Goal: Transaction & Acquisition: Purchase product/service

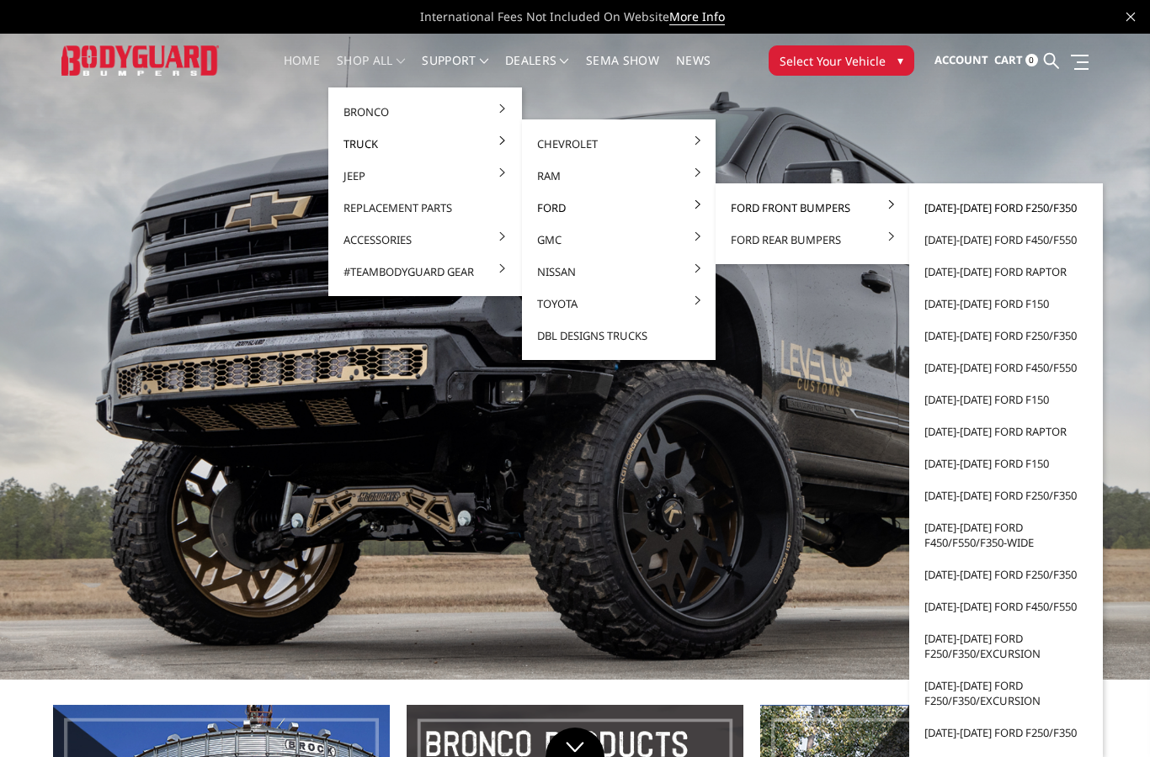
click at [1034, 214] on link "[DATE]-[DATE] Ford F250/F350" at bounding box center [1006, 208] width 180 height 32
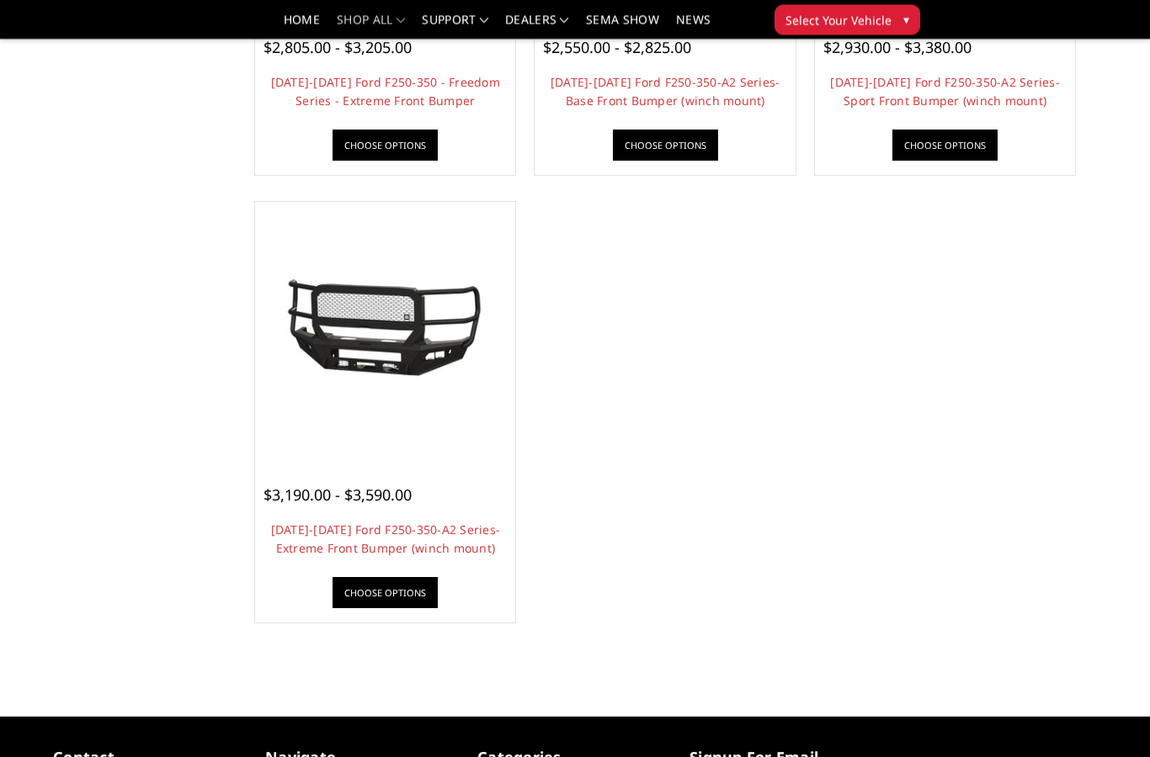
scroll to position [1348, 0]
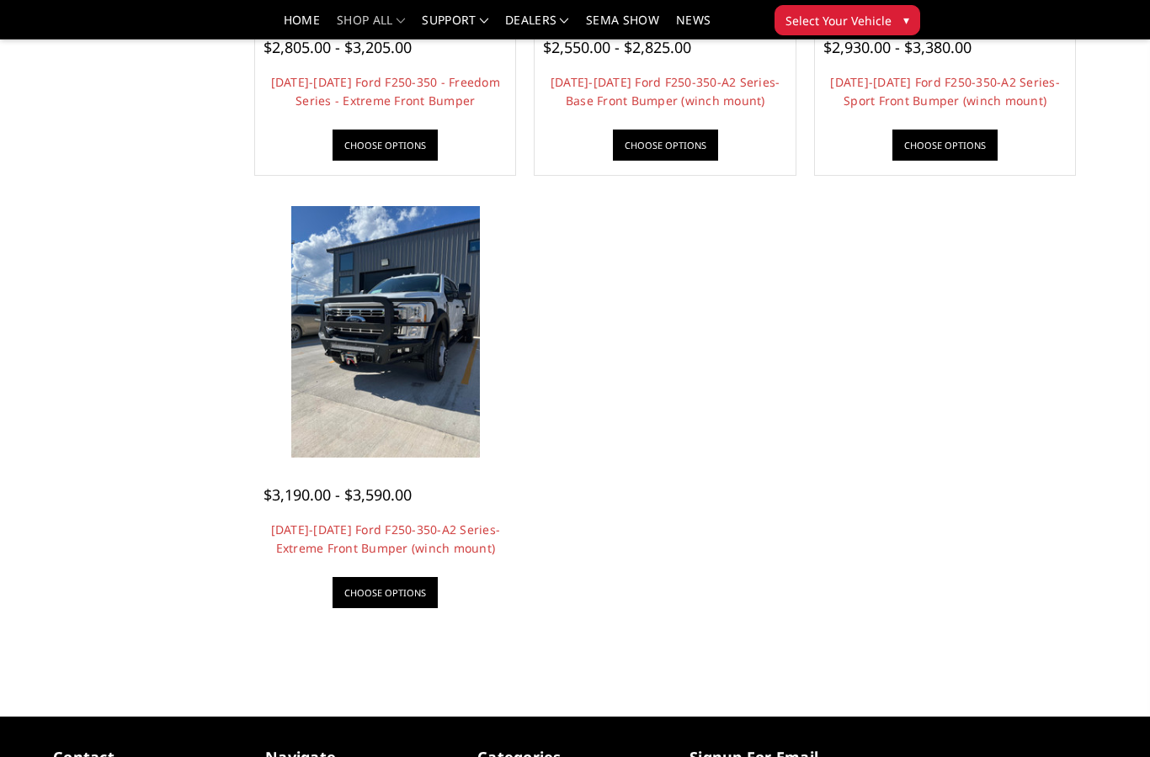
click at [439, 401] on img at bounding box center [385, 332] width 189 height 252
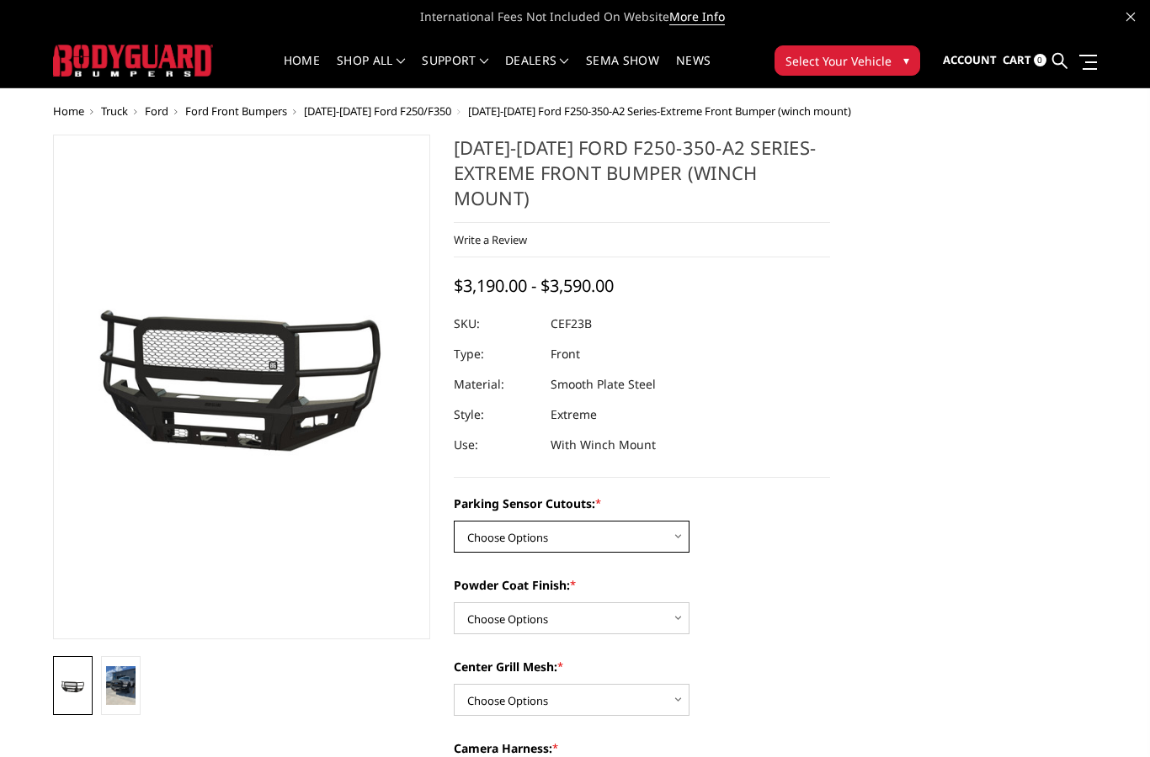
click at [640, 536] on select "Choose Options No-Without Parking Sensor Cutouts Yes-With Parking Sensor Cutouts" at bounding box center [572, 537] width 236 height 32
select select "2421"
click at [631, 622] on select "Choose Options Bare Metal Textured Black Powder Coat" at bounding box center [572, 619] width 236 height 32
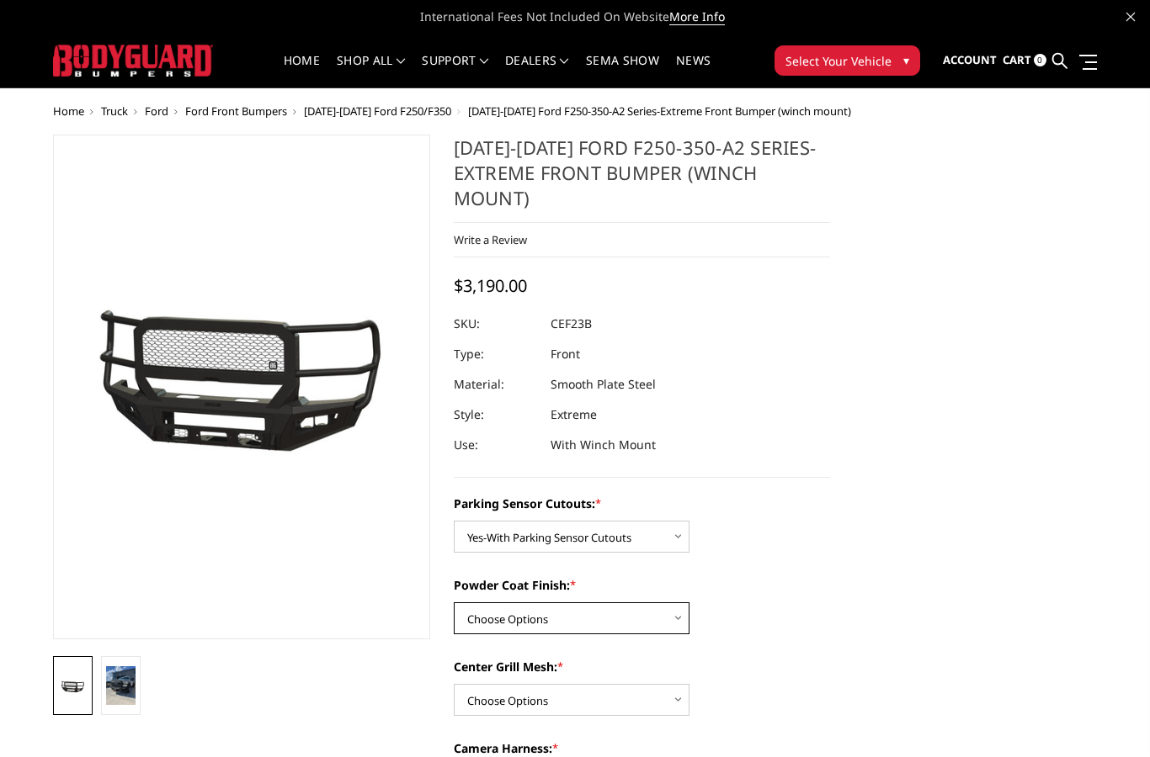
select select "2423"
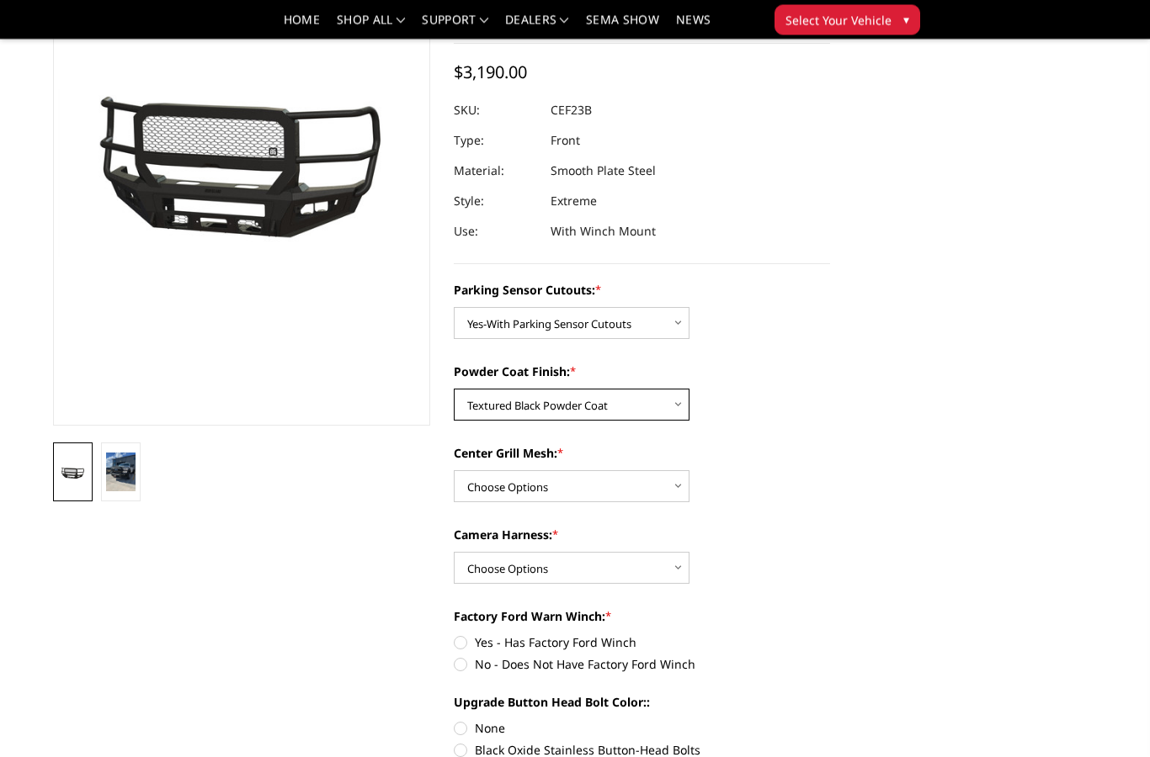
scroll to position [164, 0]
click at [614, 491] on select "Choose Options With Center Grill Mesh Without Center Grill Mesh" at bounding box center [572, 486] width 236 height 32
select select "2424"
click at [625, 567] on select "Choose Options WITH Camera Harness WITHOUT Camera Harness" at bounding box center [572, 568] width 236 height 32
select select "2426"
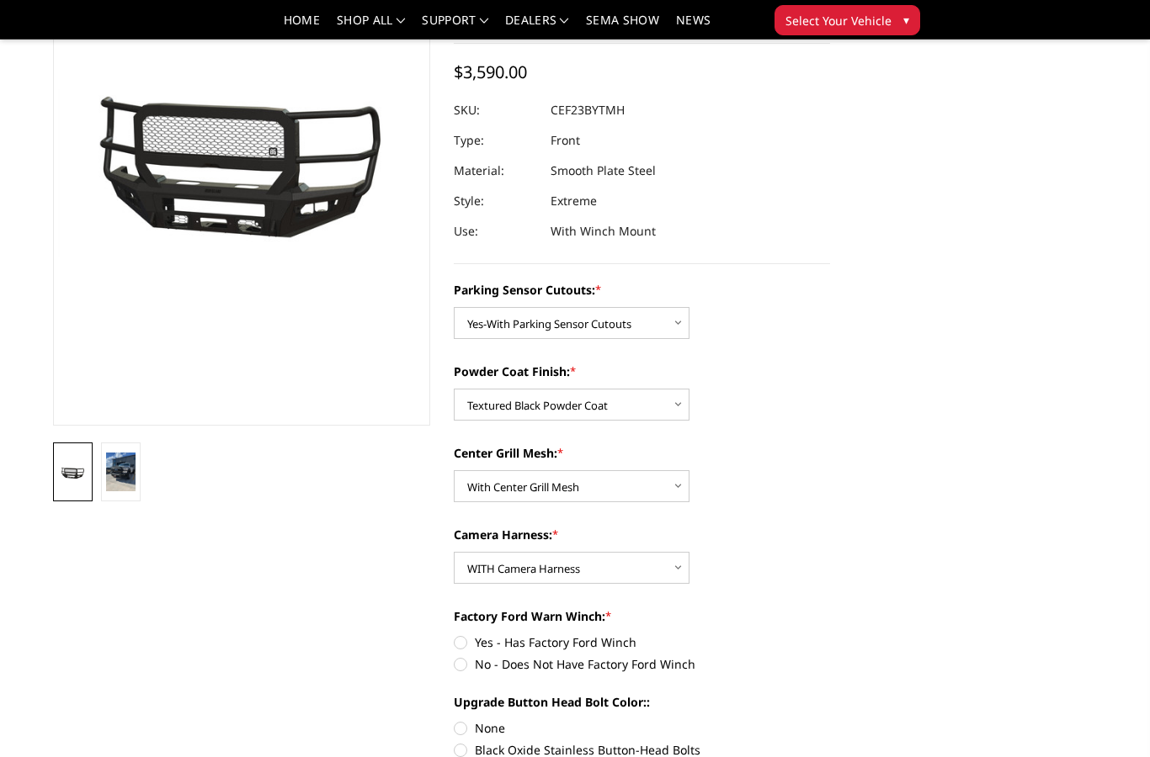
click at [615, 667] on label "No - Does Not Have Factory Ford Winch" at bounding box center [642, 665] width 377 height 18
click at [830, 635] on input "No - Does Not Have Factory Ford Winch" at bounding box center [830, 634] width 1 height 1
radio input "true"
click at [643, 753] on label "Black Oxide Stainless Button-Head Bolts" at bounding box center [642, 750] width 377 height 18
click at [830, 720] on input "Black Oxide Stainless Button-Head Bolts" at bounding box center [830, 720] width 1 height 1
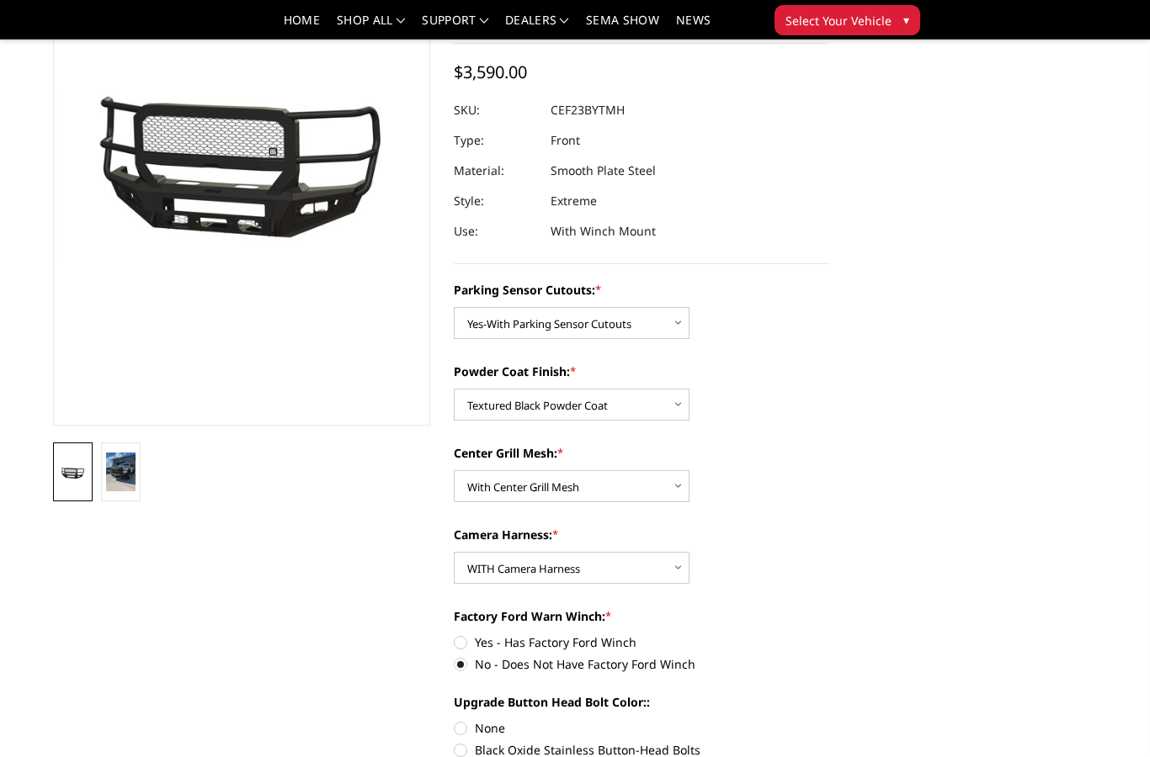
radio input "true"
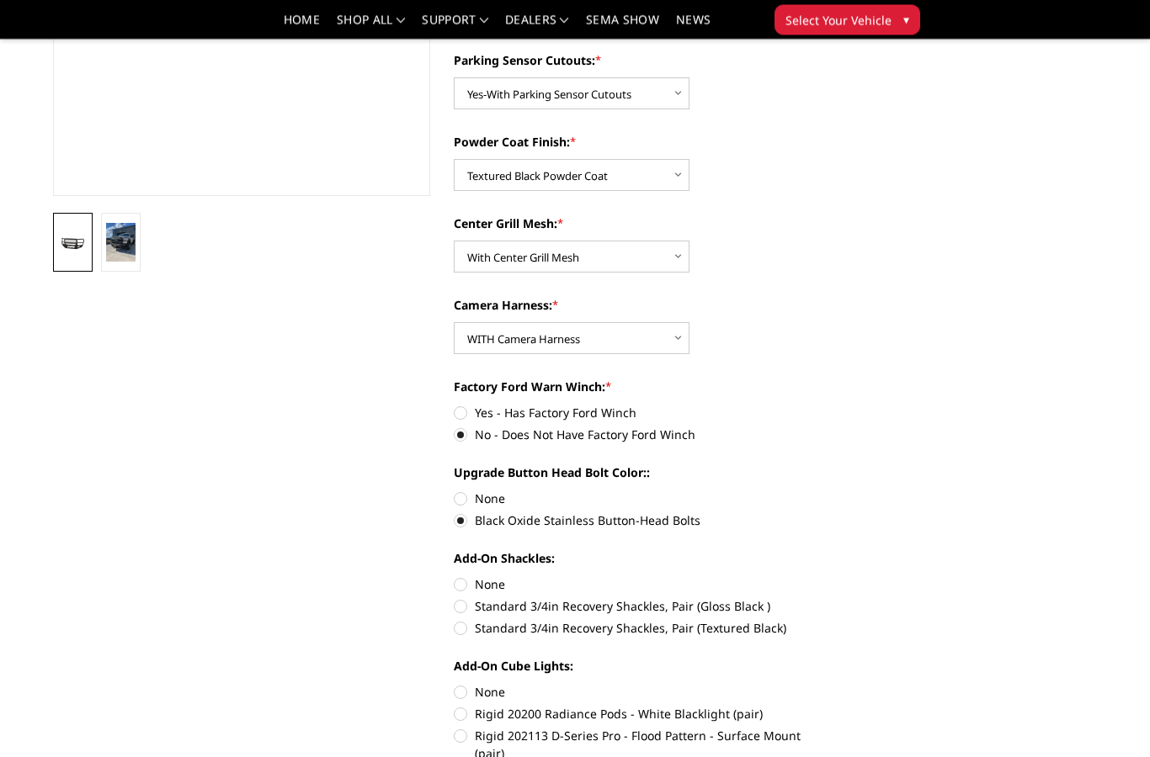
scroll to position [395, 0]
click at [679, 631] on label "Standard 3/4in Recovery Shackles, Pair (Textured Black)" at bounding box center [642, 628] width 377 height 18
click at [830, 598] on input "Standard 3/4in Recovery Shackles, Pair (Textured Black)" at bounding box center [830, 597] width 1 height 1
radio input "true"
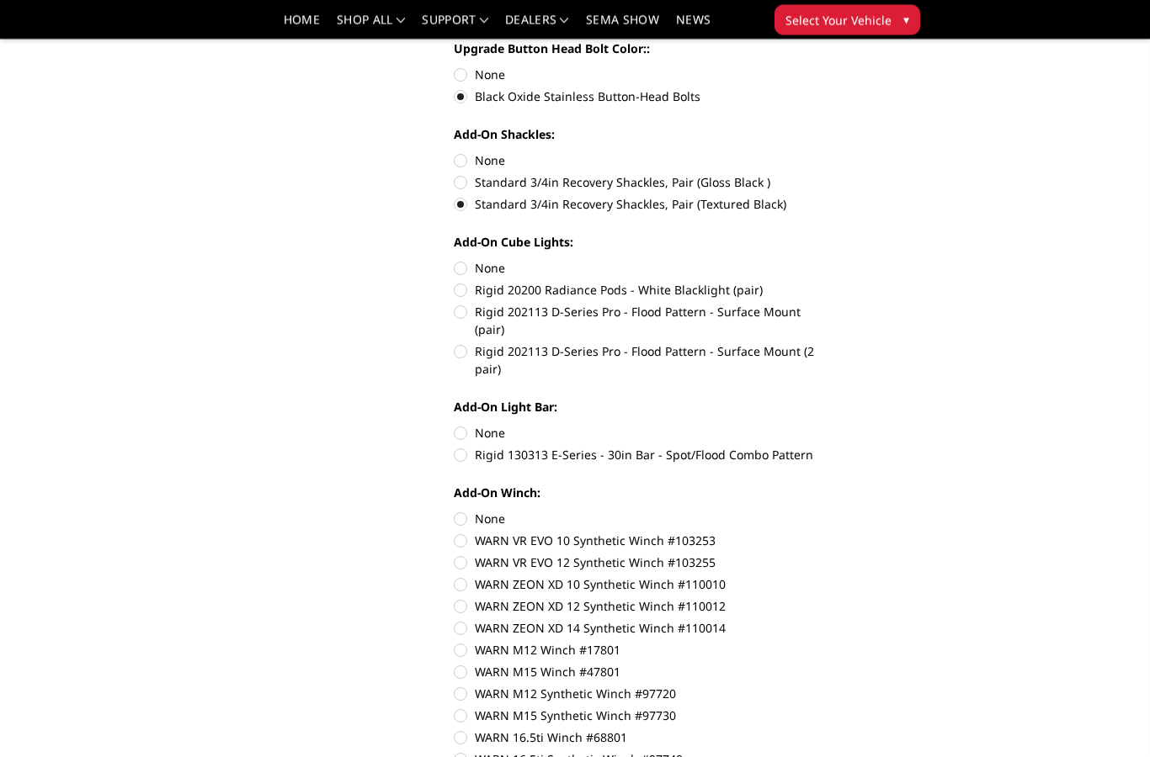
scroll to position [818, 0]
click at [714, 446] on label "Rigid 130313 E-Series - 30in Bar - Spot/Flood Combo Pattern" at bounding box center [642, 455] width 377 height 18
click at [830, 425] on input "Rigid 130313 E-Series - 30in Bar - Spot/Flood Combo Pattern" at bounding box center [830, 424] width 1 height 1
radio input "true"
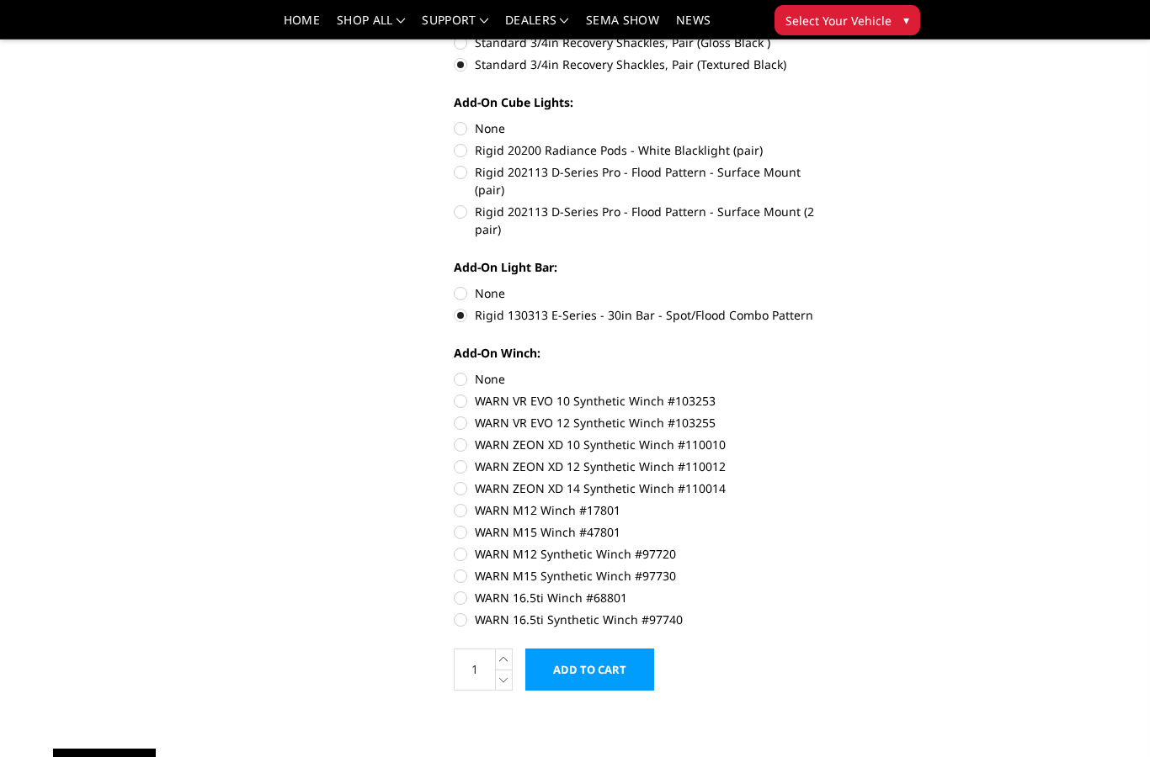
scroll to position [959, 0]
click at [667, 478] on label "WARN ZEON XD 14 Synthetic Winch #110014" at bounding box center [642, 487] width 377 height 18
click at [830, 457] on input "WARN ZEON XD 14 Synthetic Winch #110014" at bounding box center [830, 456] width 1 height 1
radio input "true"
click at [629, 566] on label "WARN M15 Synthetic Winch #97730" at bounding box center [642, 575] width 377 height 18
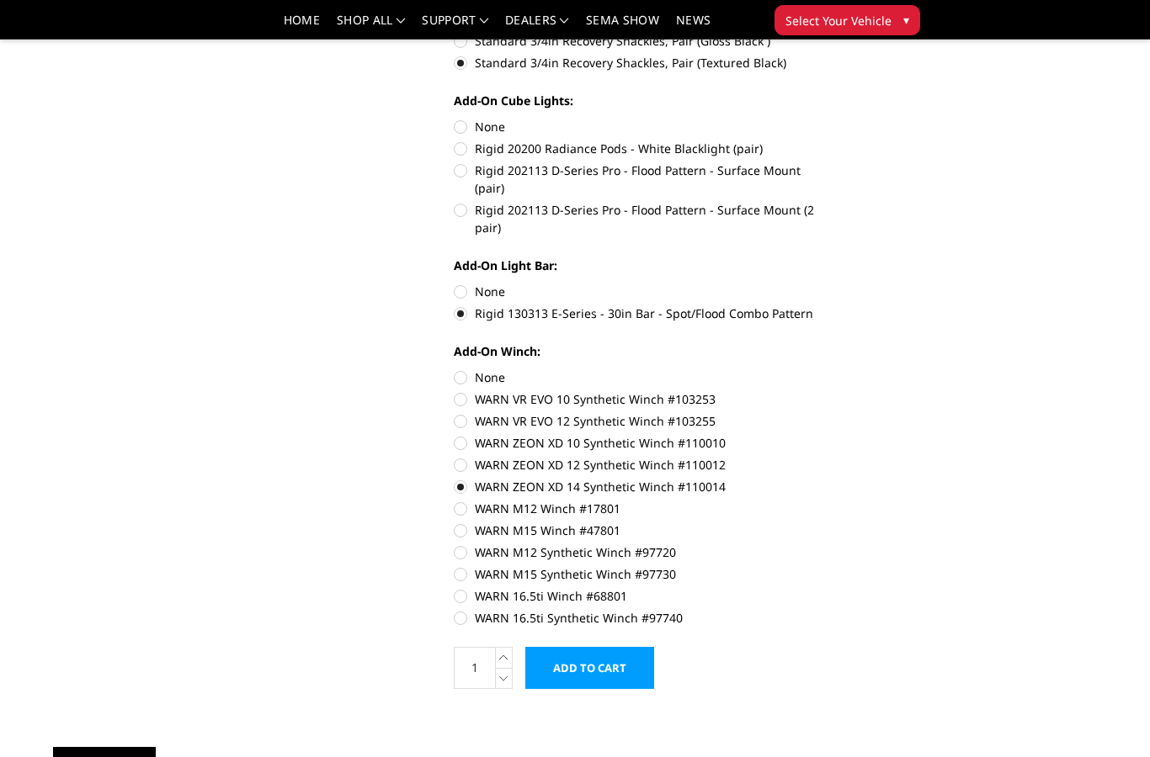
click at [830, 545] on input "WARN M15 Synthetic Winch #97730" at bounding box center [830, 544] width 1 height 1
radio input "true"
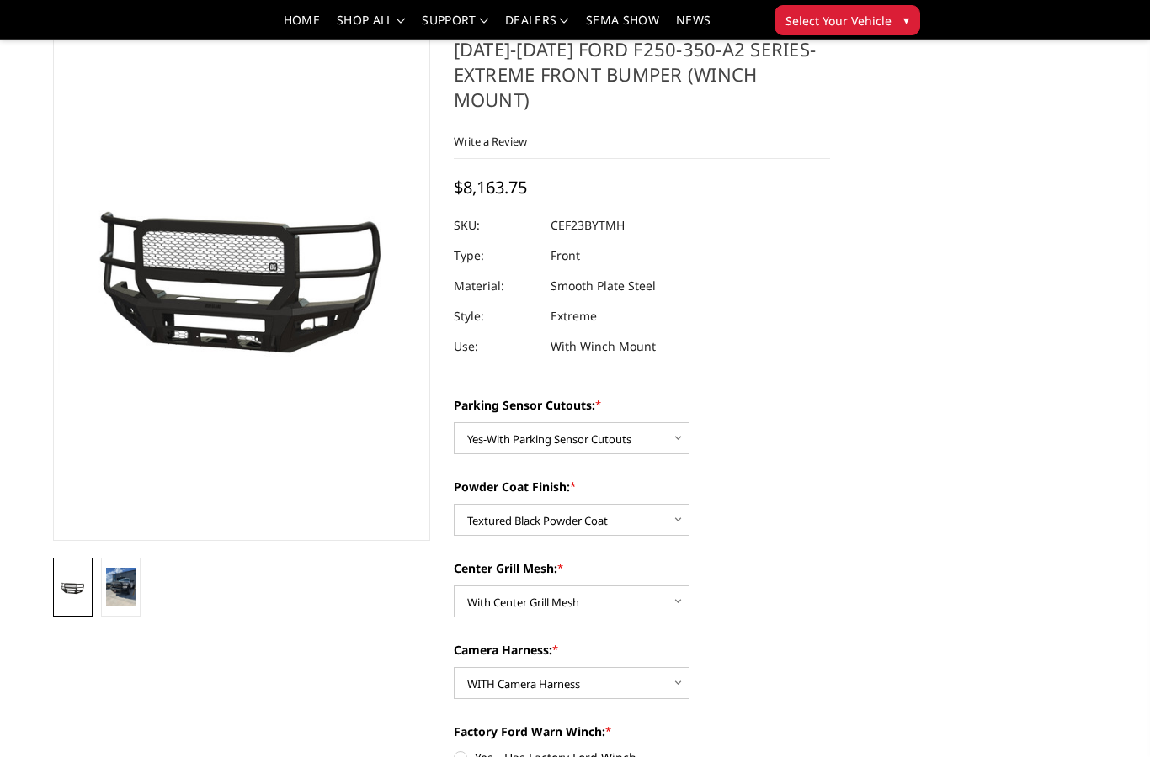
scroll to position [48, 0]
click at [127, 587] on img at bounding box center [120, 589] width 29 height 40
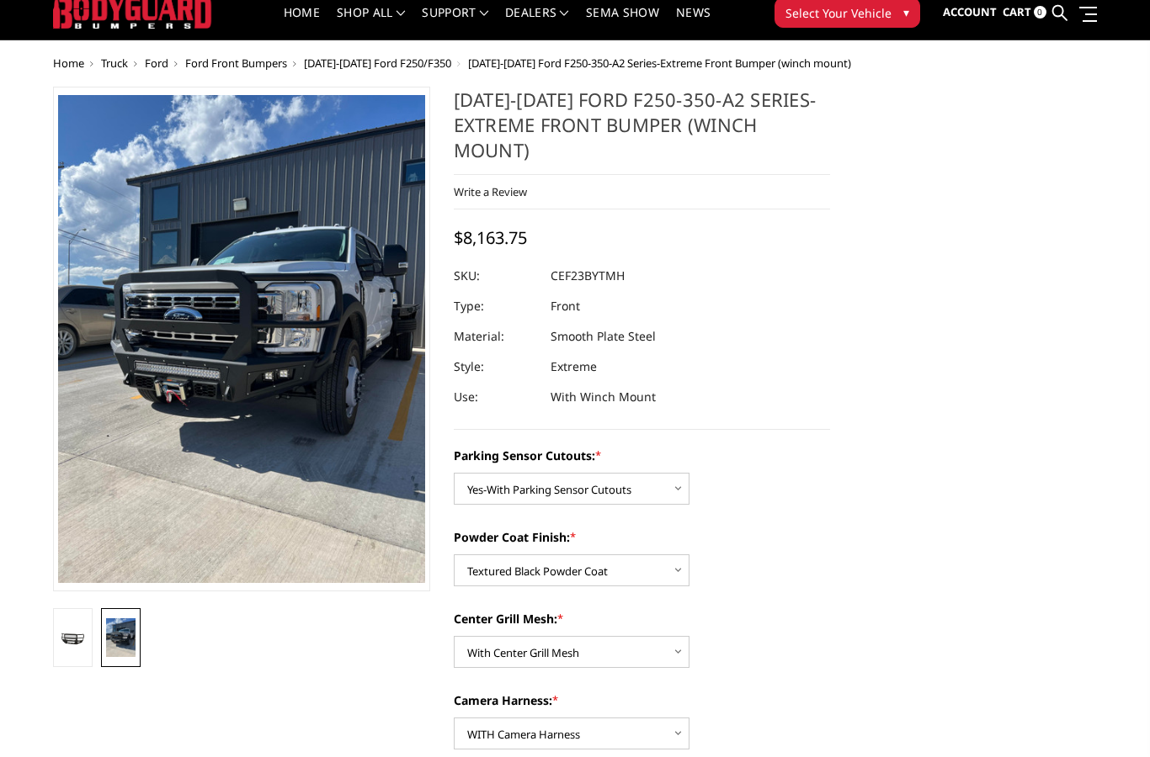
scroll to position [0, 0]
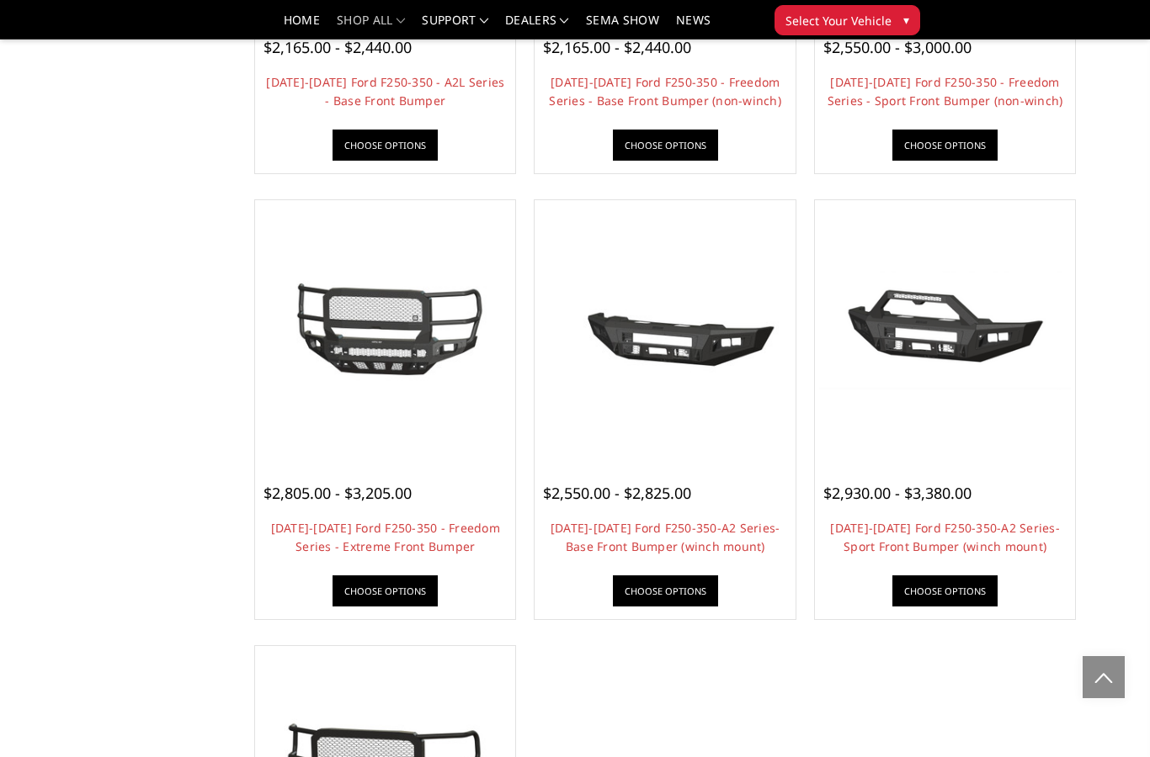
scroll to position [897, 0]
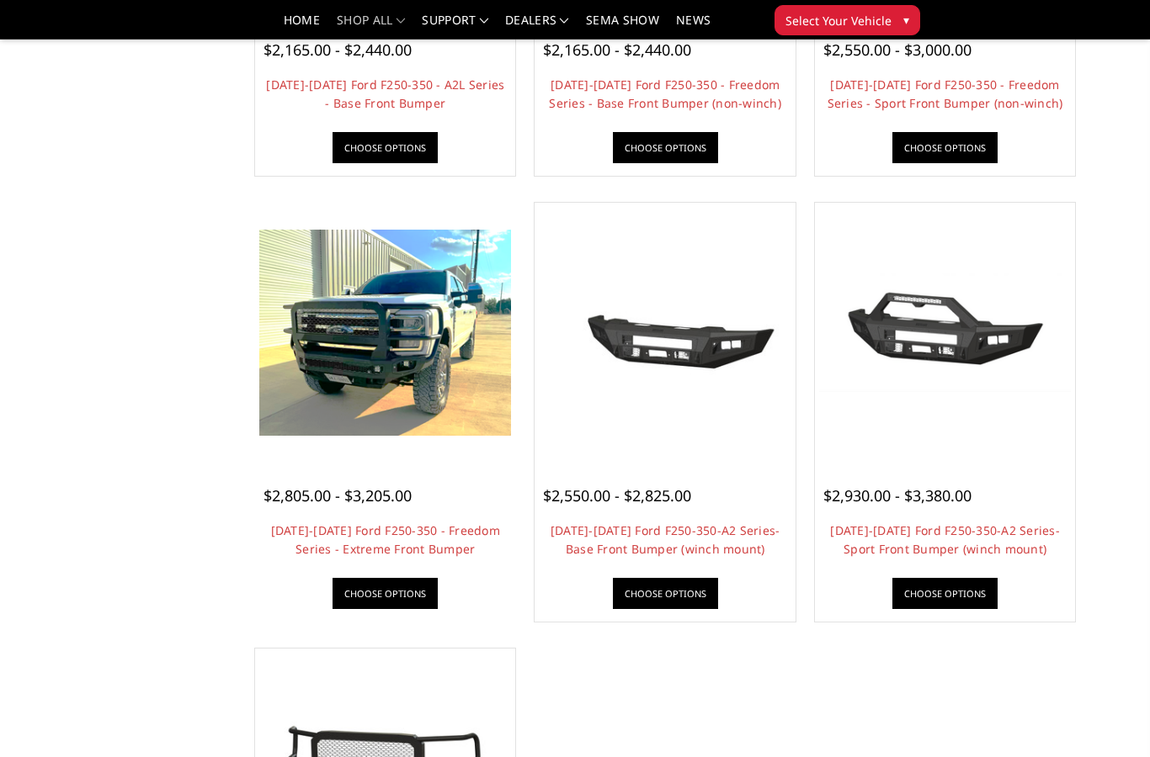
click at [401, 596] on link "Choose Options" at bounding box center [384, 593] width 105 height 31
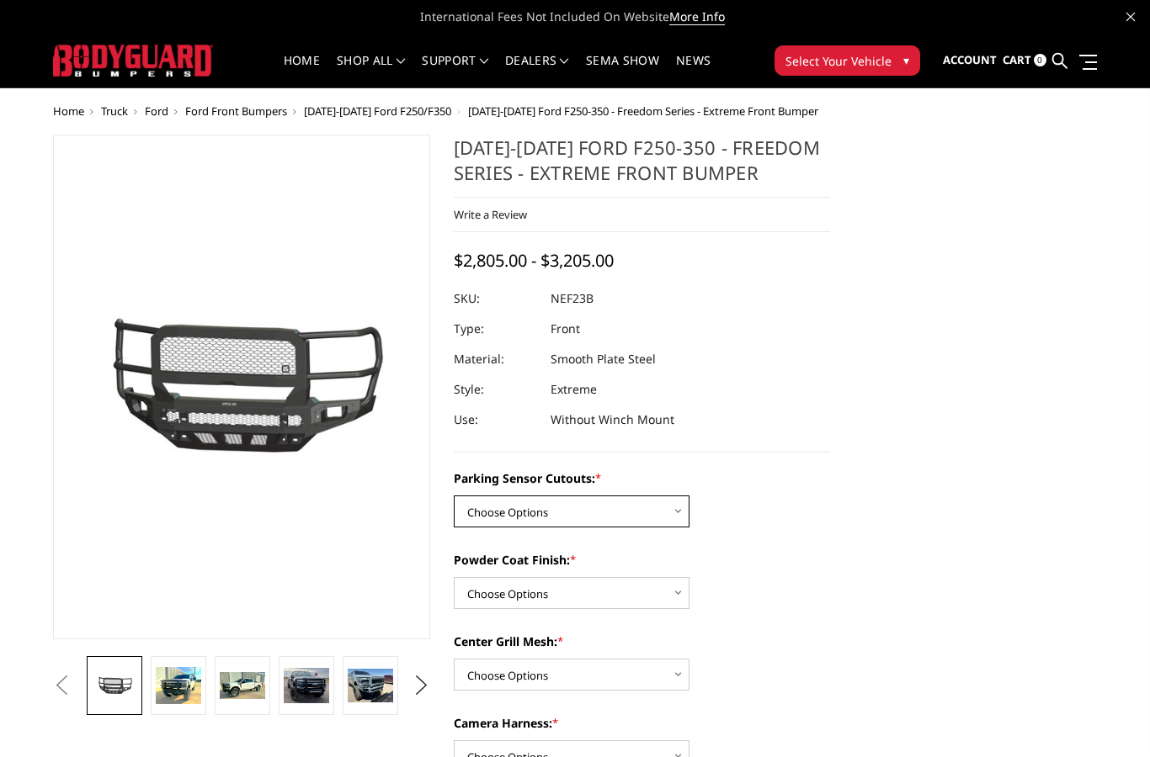
click at [624, 514] on select "Choose Options No - Without Parking Sensor Cutouts Yes - With Parking Sensor Cu…" at bounding box center [572, 512] width 236 height 32
select select "2583"
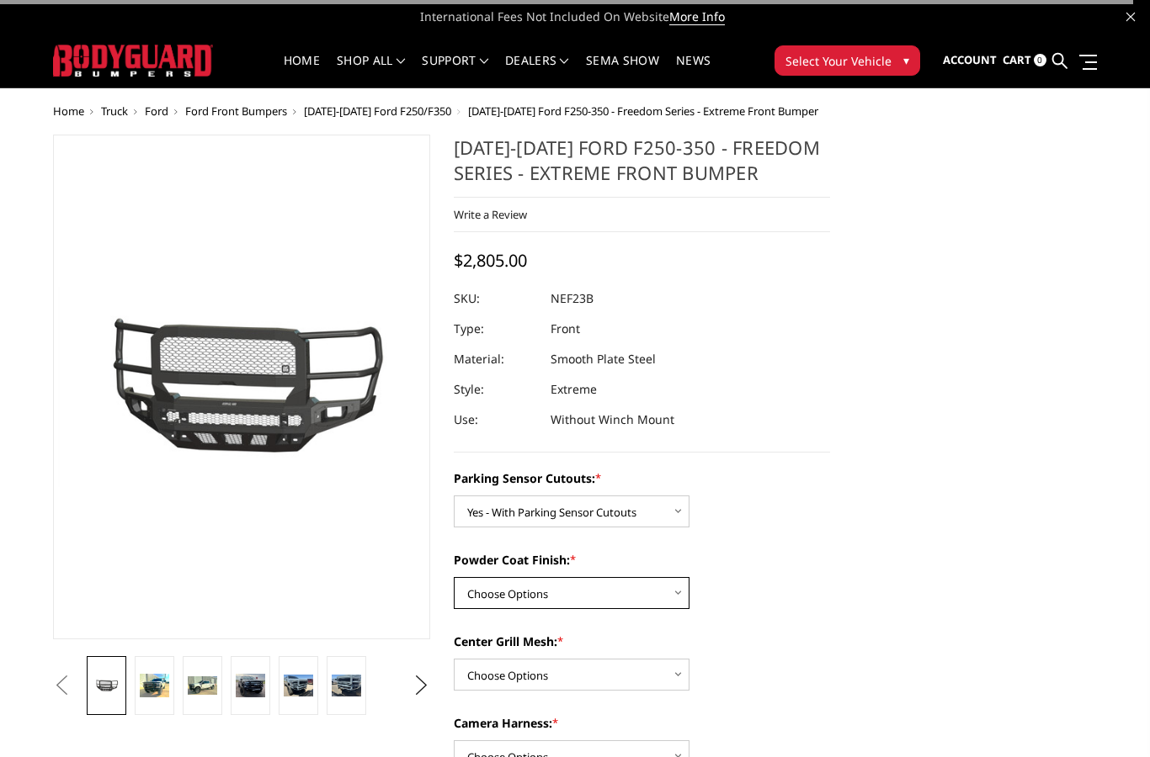
click at [609, 604] on select "Choose Options Bare Metal Textured Black Powder Coat" at bounding box center [572, 593] width 236 height 32
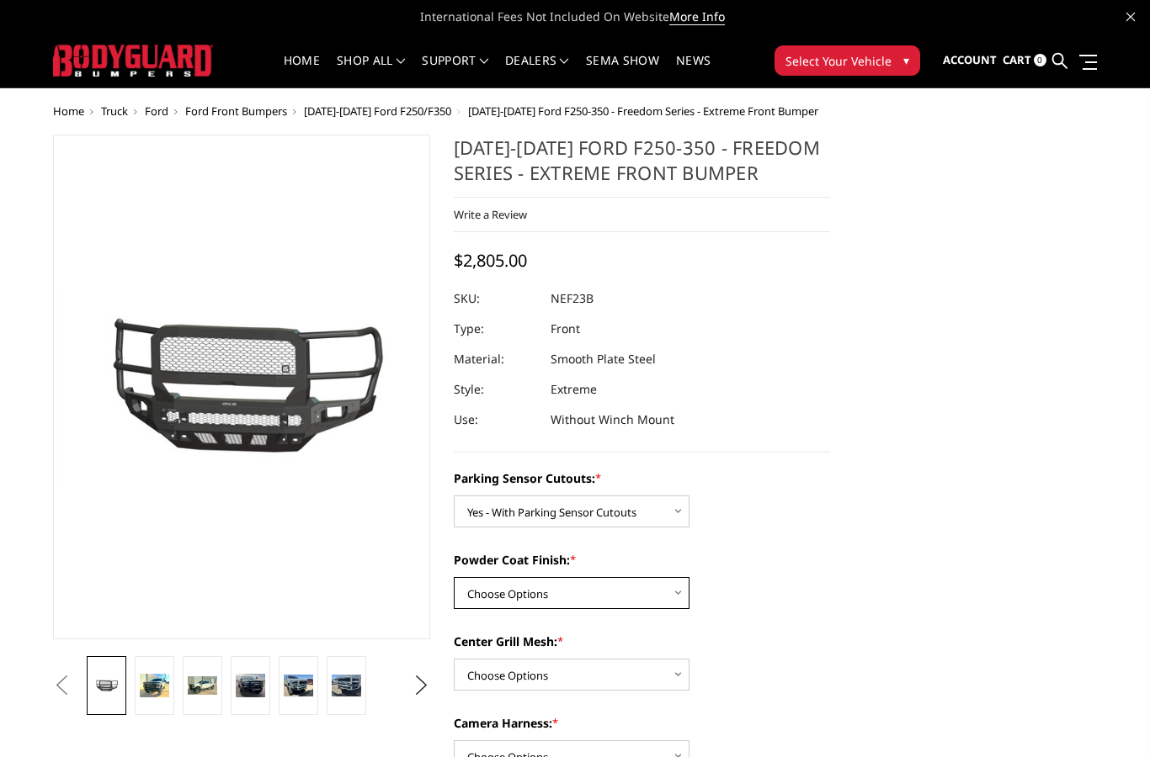
select select "2585"
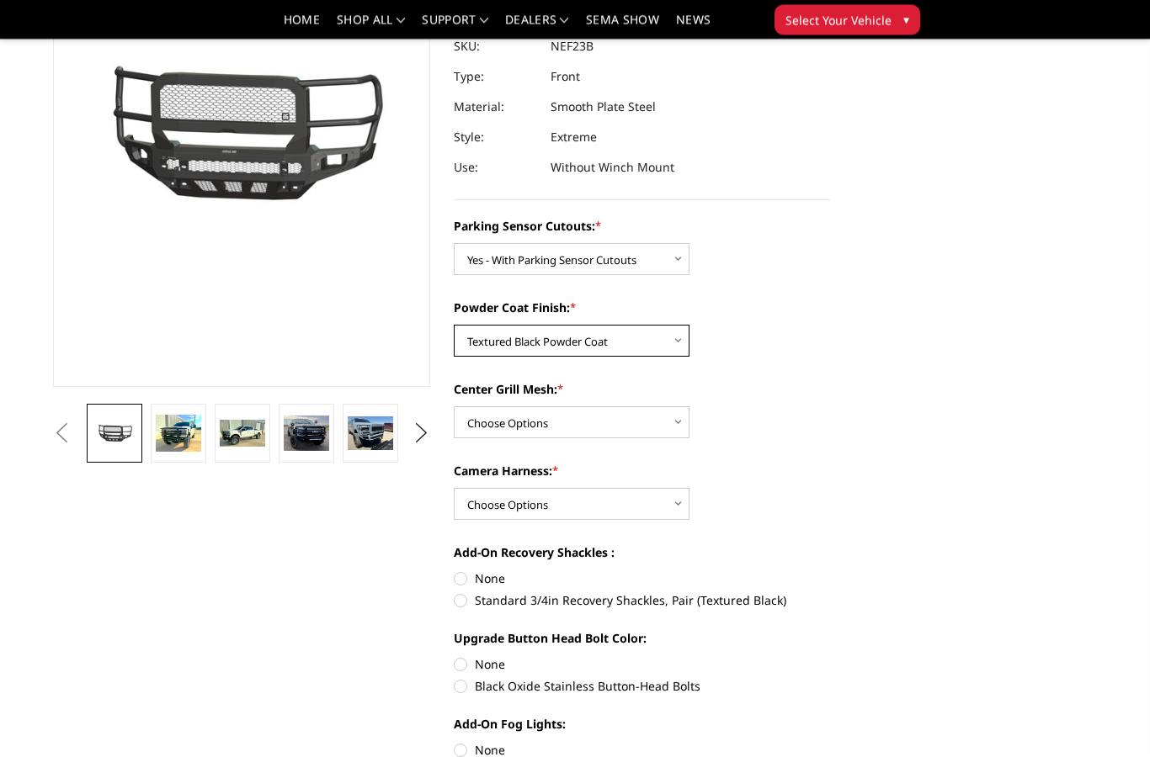
scroll to position [203, 0]
click at [636, 431] on select "Choose Options With Center Grill Mesh Without Center Grill Mesh" at bounding box center [572, 423] width 236 height 32
select select "2586"
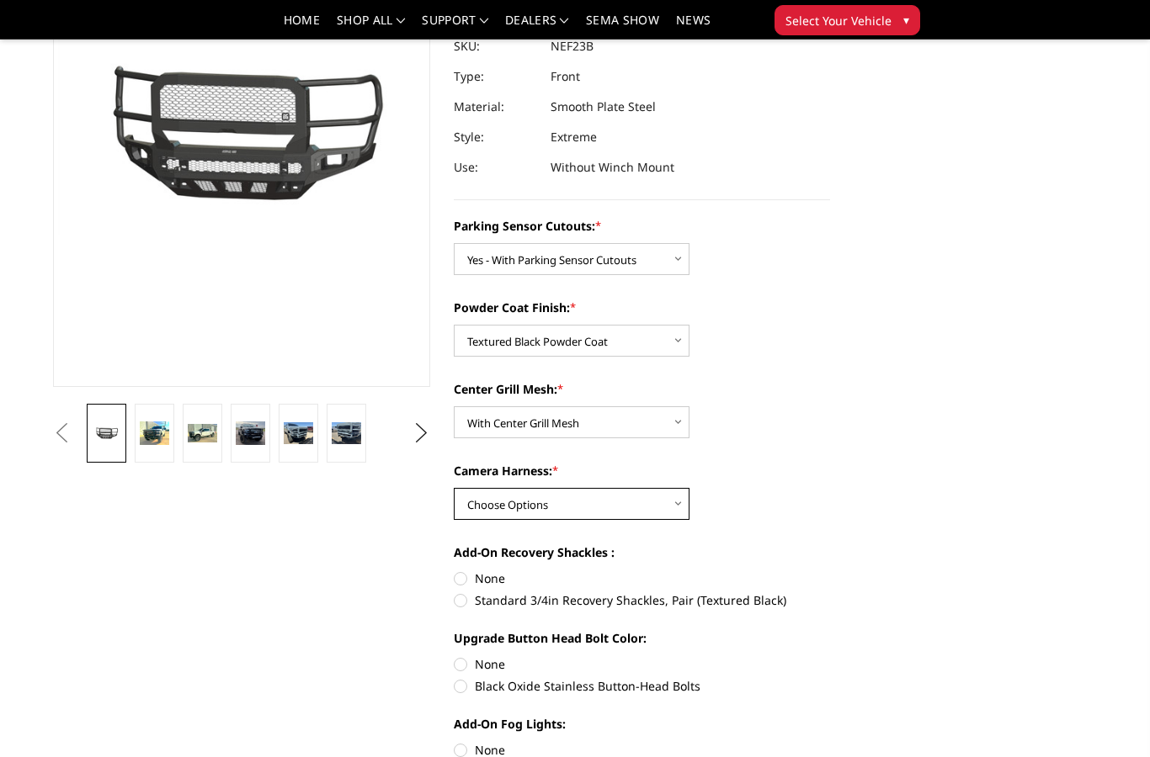
click at [625, 513] on select "Choose Options WITH Camera Harness WITHOUT Camera Harness" at bounding box center [572, 504] width 236 height 32
select select "2588"
click at [641, 599] on label "Standard 3/4in Recovery Shackles, Pair (Textured Black)" at bounding box center [642, 601] width 377 height 18
click at [830, 571] on input "Standard 3/4in Recovery Shackles, Pair (Textured Black)" at bounding box center [830, 570] width 1 height 1
radio input "true"
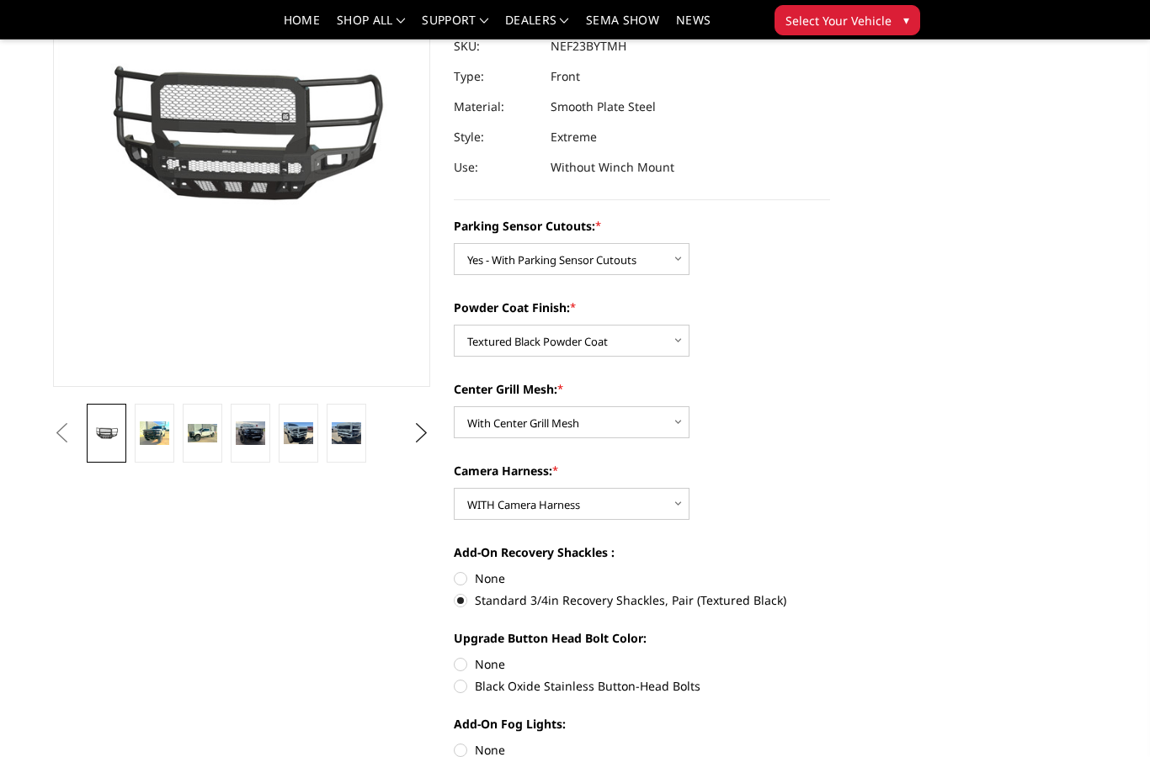
click at [645, 685] on label "Black Oxide Stainless Button-Head Bolts" at bounding box center [642, 687] width 377 height 18
click at [830, 656] on input "Black Oxide Stainless Button-Head Bolts" at bounding box center [830, 656] width 1 height 1
radio input "true"
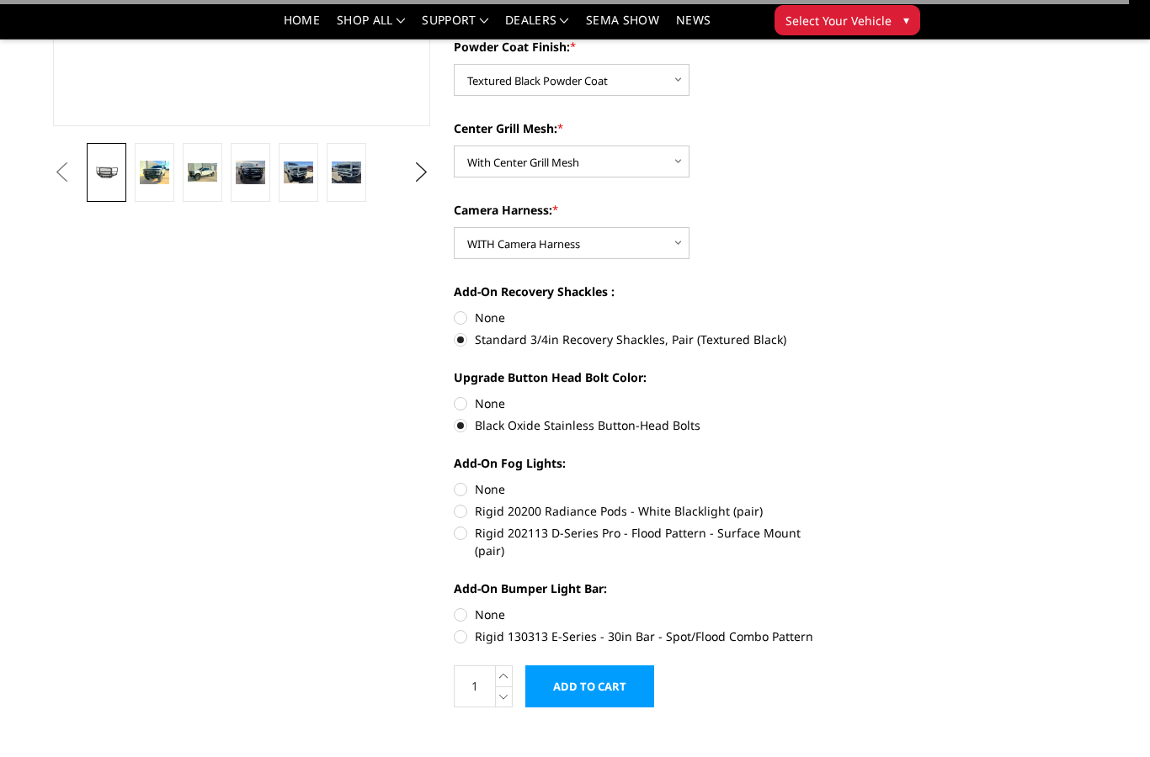
scroll to position [473, 0]
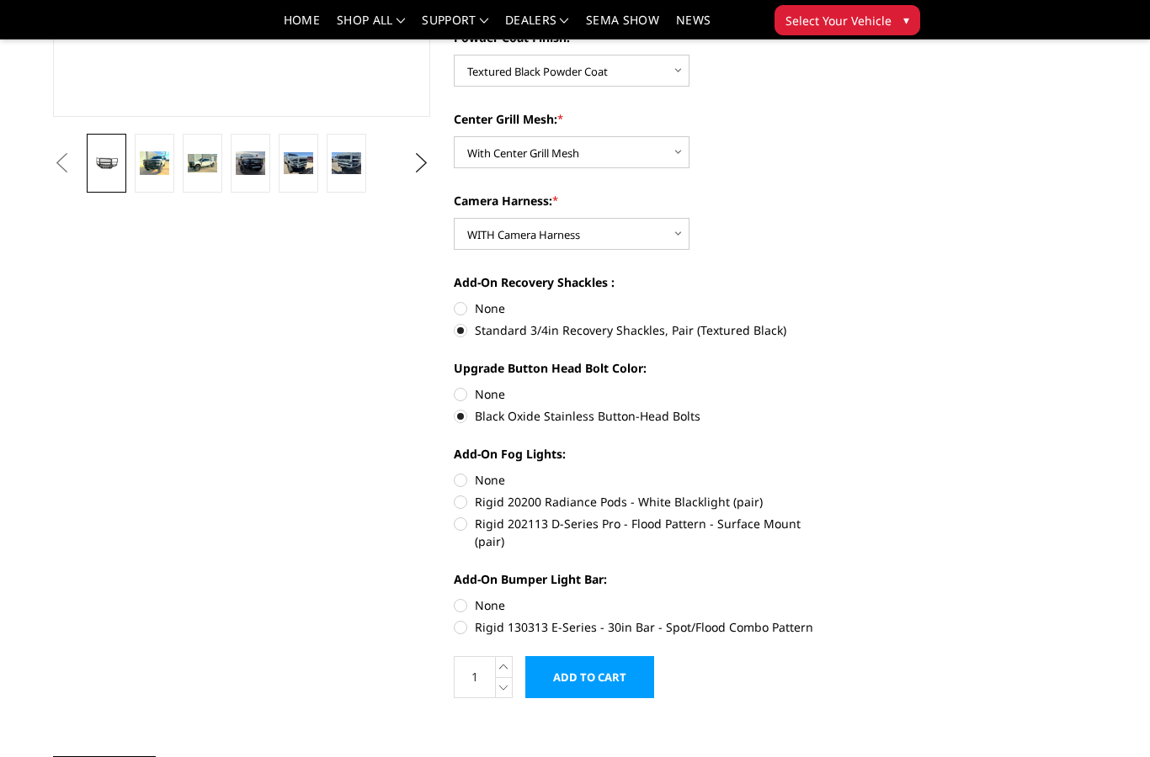
click at [697, 493] on label "Rigid 20200 Radiance Pods - White Blacklight (pair)" at bounding box center [642, 502] width 377 height 18
click at [830, 472] on input "Rigid 20200 Radiance Pods - White Blacklight (pair)" at bounding box center [830, 471] width 1 height 1
radio input "true"
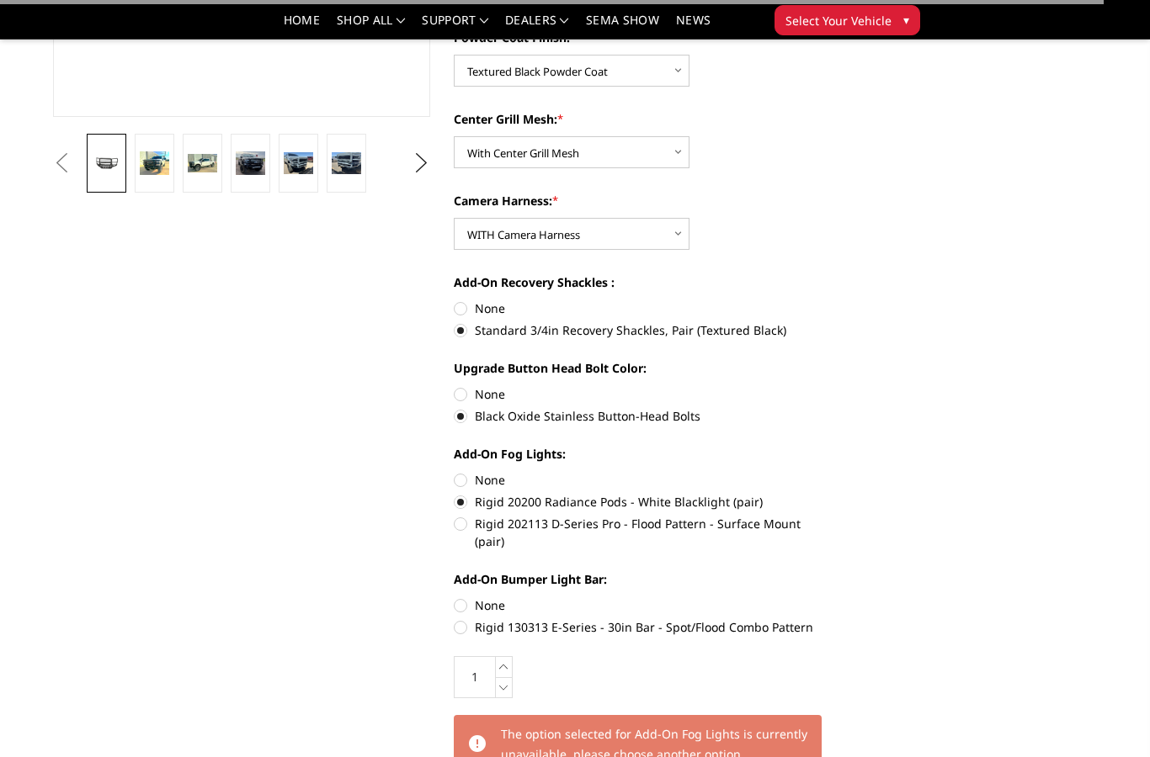
click at [694, 526] on label "Rigid 202113 D-Series Pro - Flood Pattern - Surface Mount (pair)" at bounding box center [642, 532] width 377 height 35
click at [830, 494] on input "Rigid 202113 D-Series Pro - Flood Pattern - Surface Mount (pair)" at bounding box center [830, 493] width 1 height 1
radio input "true"
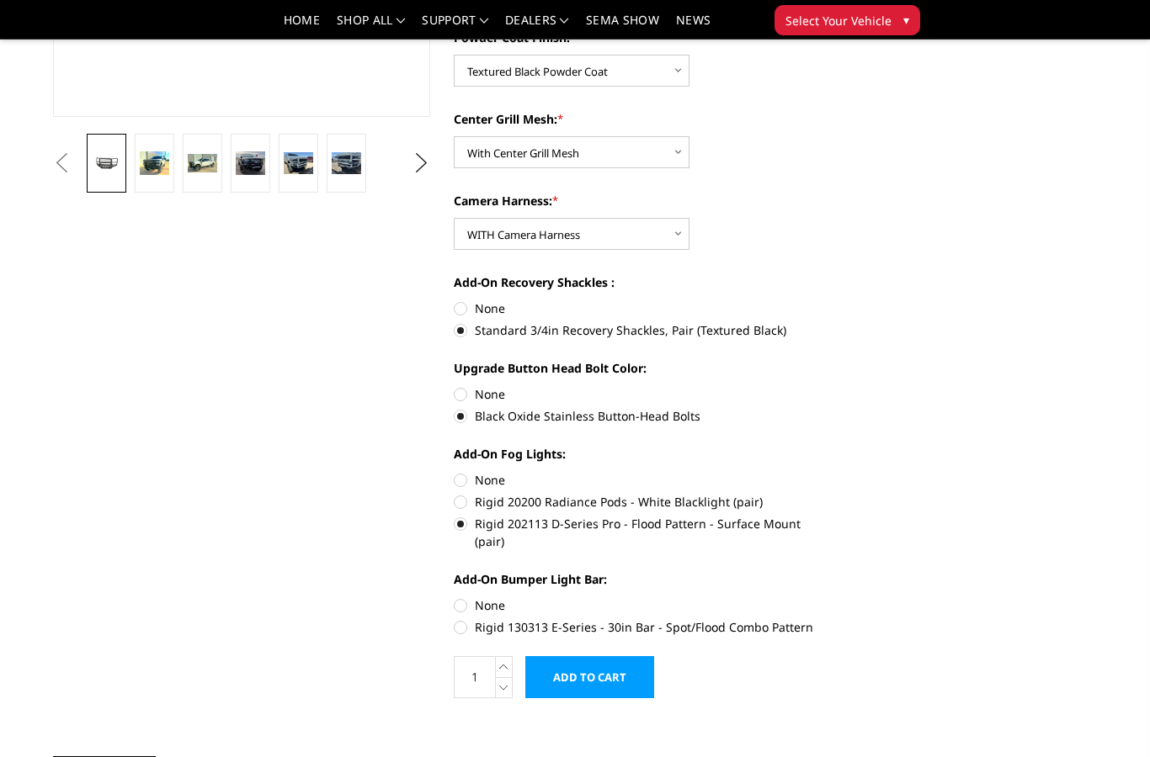
click at [687, 502] on label "Rigid 20200 Radiance Pods - White Blacklight (pair)" at bounding box center [642, 502] width 377 height 18
click at [830, 472] on input "Rigid 20200 Radiance Pods - White Blacklight (pair)" at bounding box center [830, 471] width 1 height 1
radio input "true"
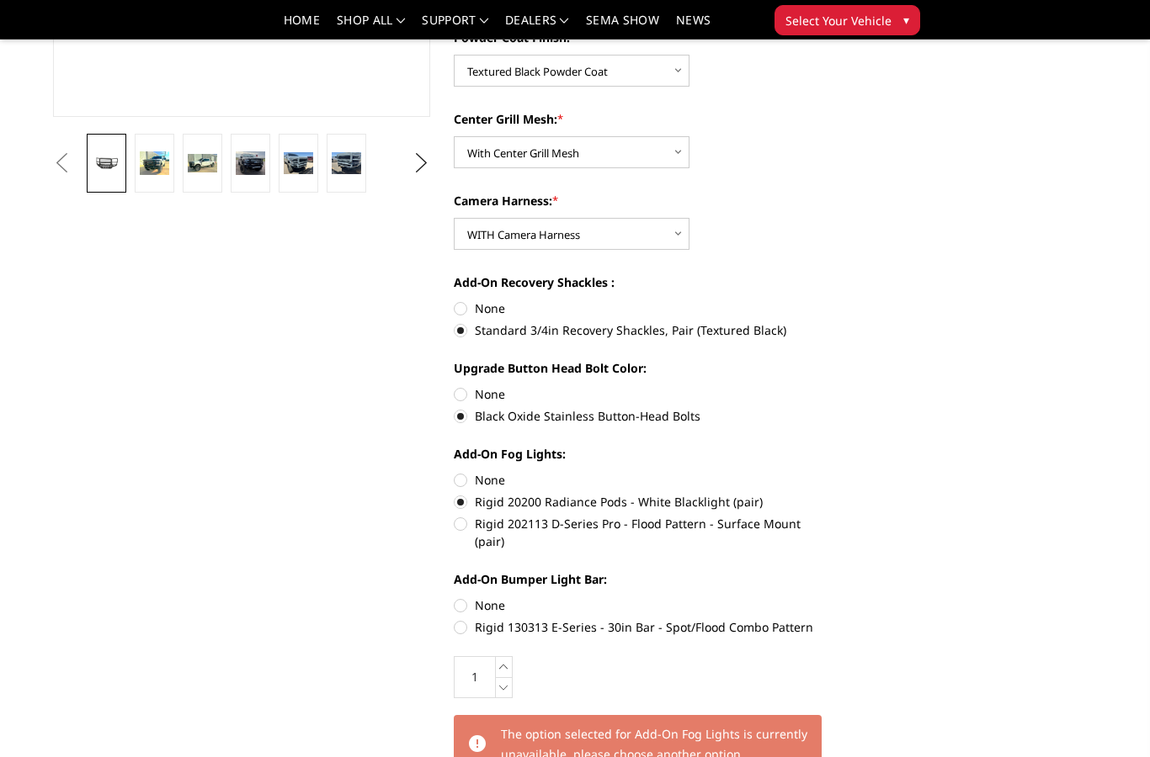
click at [697, 522] on label "Rigid 202113 D-Series Pro - Flood Pattern - Surface Mount (pair)" at bounding box center [642, 532] width 377 height 35
click at [830, 494] on input "Rigid 202113 D-Series Pro - Flood Pattern - Surface Mount (pair)" at bounding box center [830, 493] width 1 height 1
radio input "true"
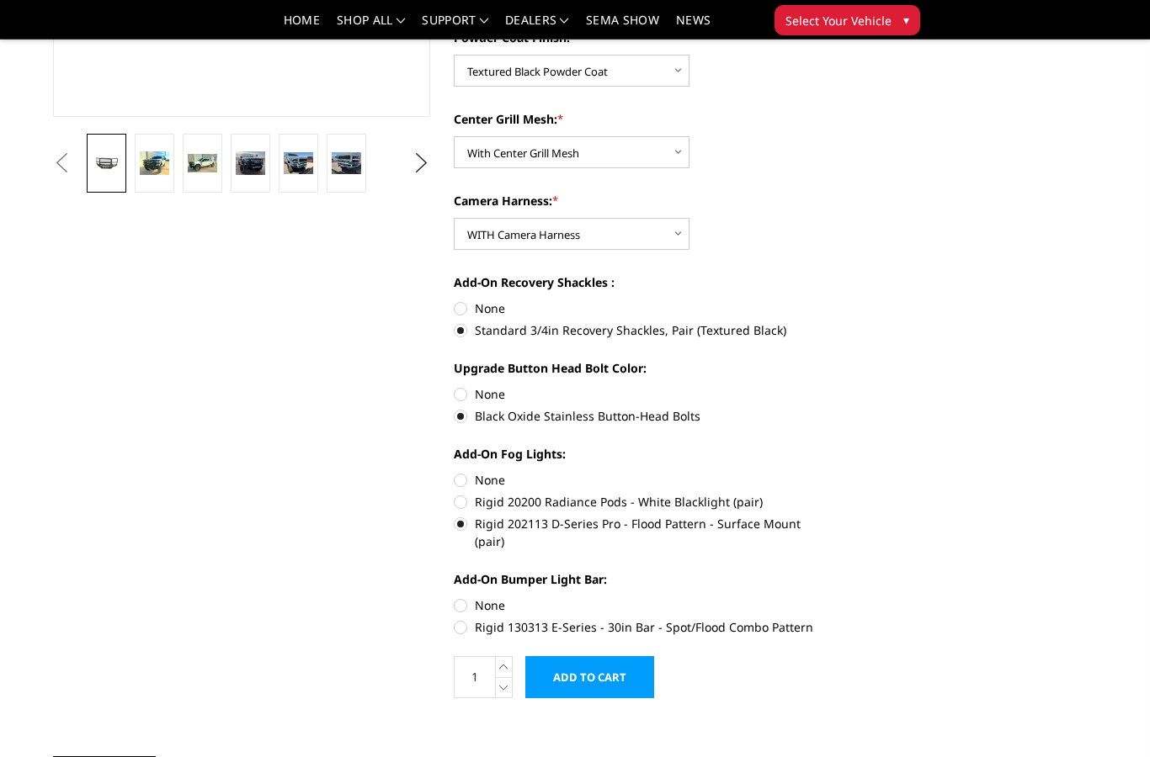
click at [723, 619] on label "Rigid 130313 E-Series - 30in Bar - Spot/Flood Combo Pattern" at bounding box center [642, 628] width 377 height 18
click at [830, 598] on input "Rigid 130313 E-Series - 30in Bar - Spot/Flood Combo Pattern" at bounding box center [830, 597] width 1 height 1
radio input "true"
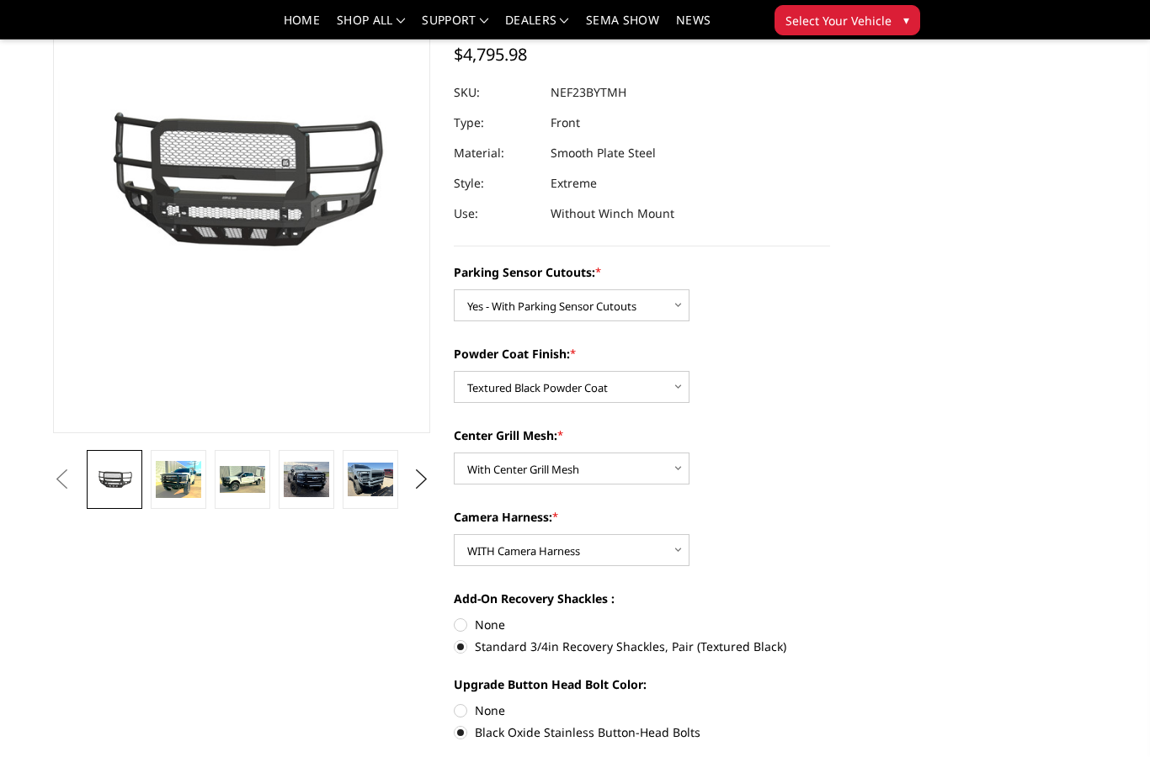
scroll to position [0, 0]
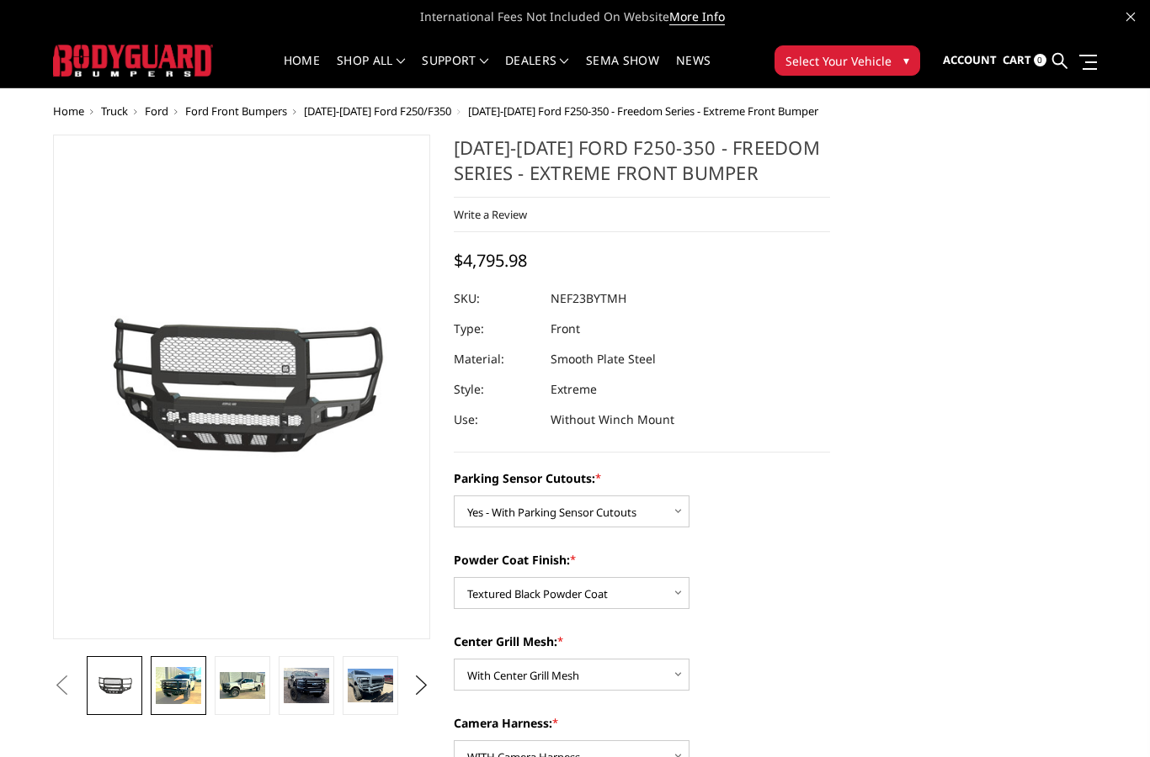
click at [183, 692] on img at bounding box center [178, 685] width 45 height 37
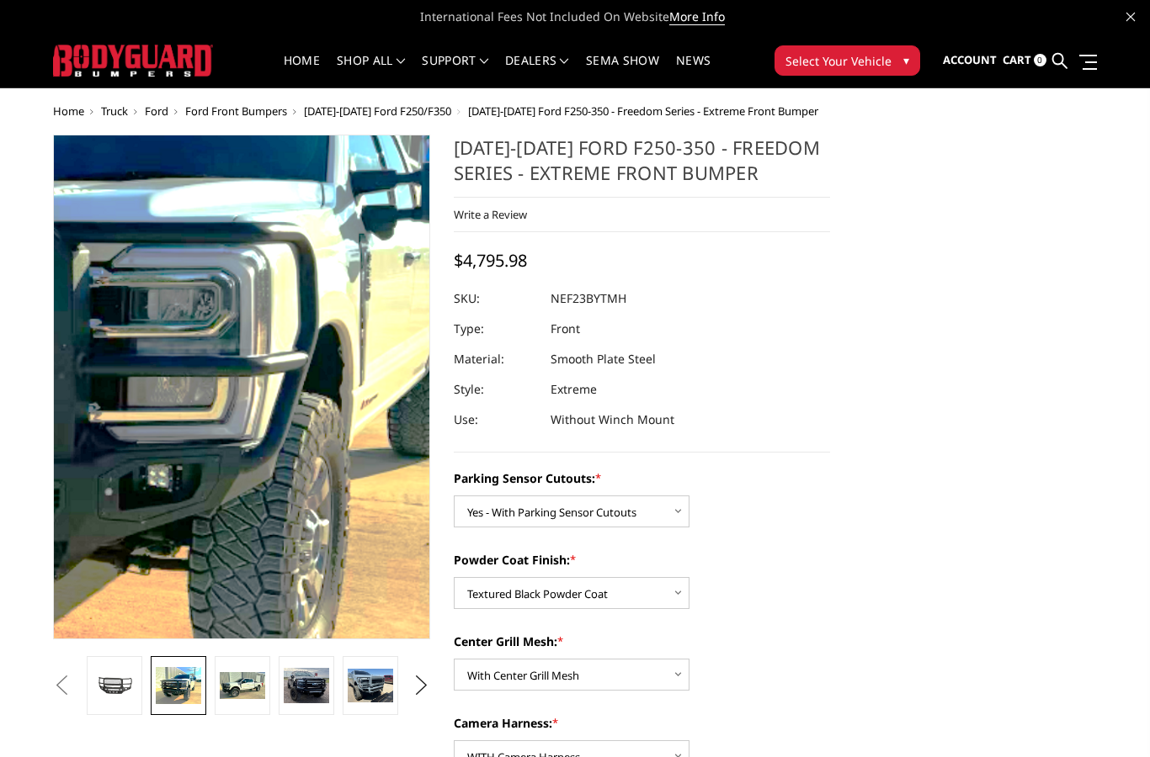
click at [335, 446] on img at bounding box center [68, 345] width 1077 height 880
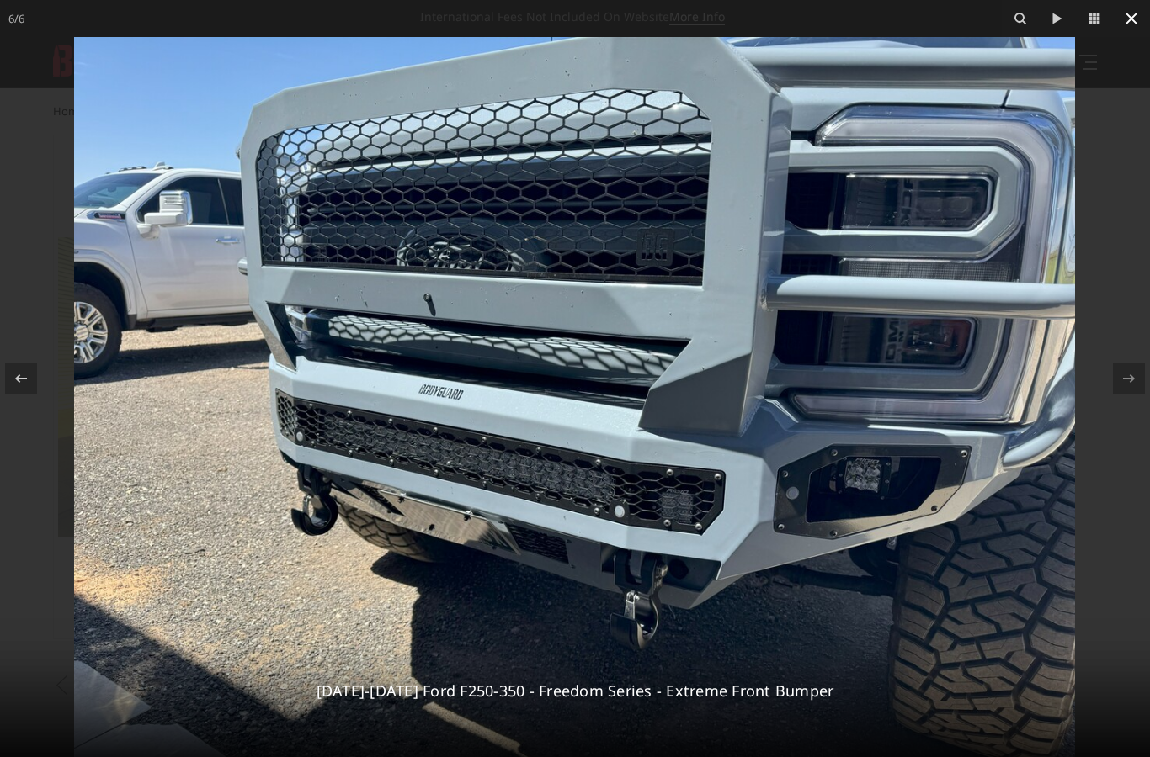
click at [1138, 26] on icon at bounding box center [1131, 18] width 20 height 20
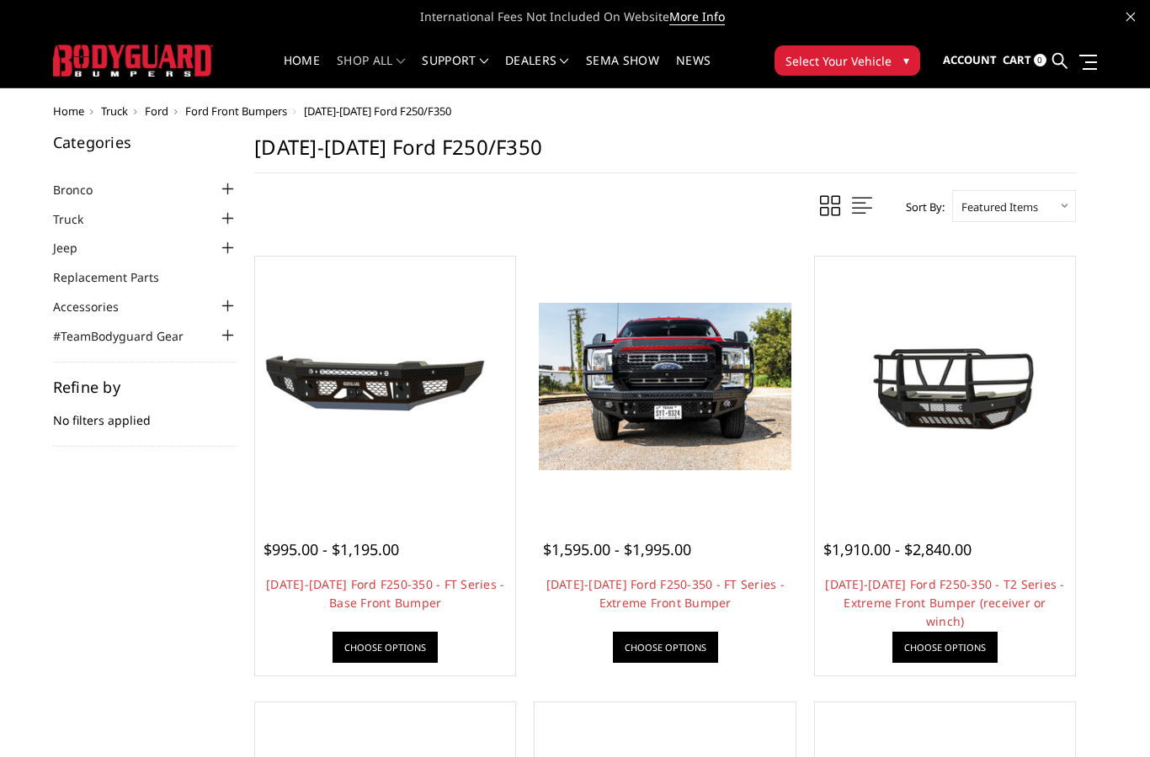
click at [725, 404] on img at bounding box center [665, 386] width 252 height 167
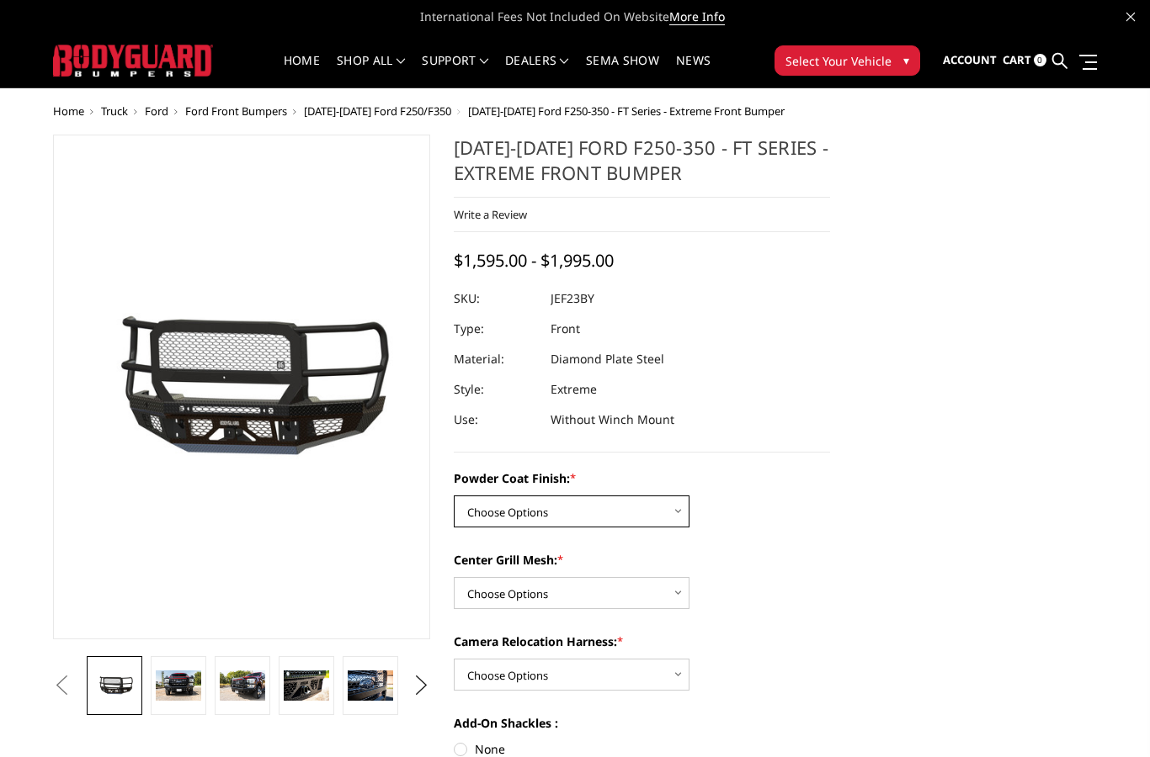
click at [611, 510] on select "Choose Options Bare Metal Gloss Black Powder Coat Textured Black Powder Coat" at bounding box center [572, 512] width 236 height 32
select select "3264"
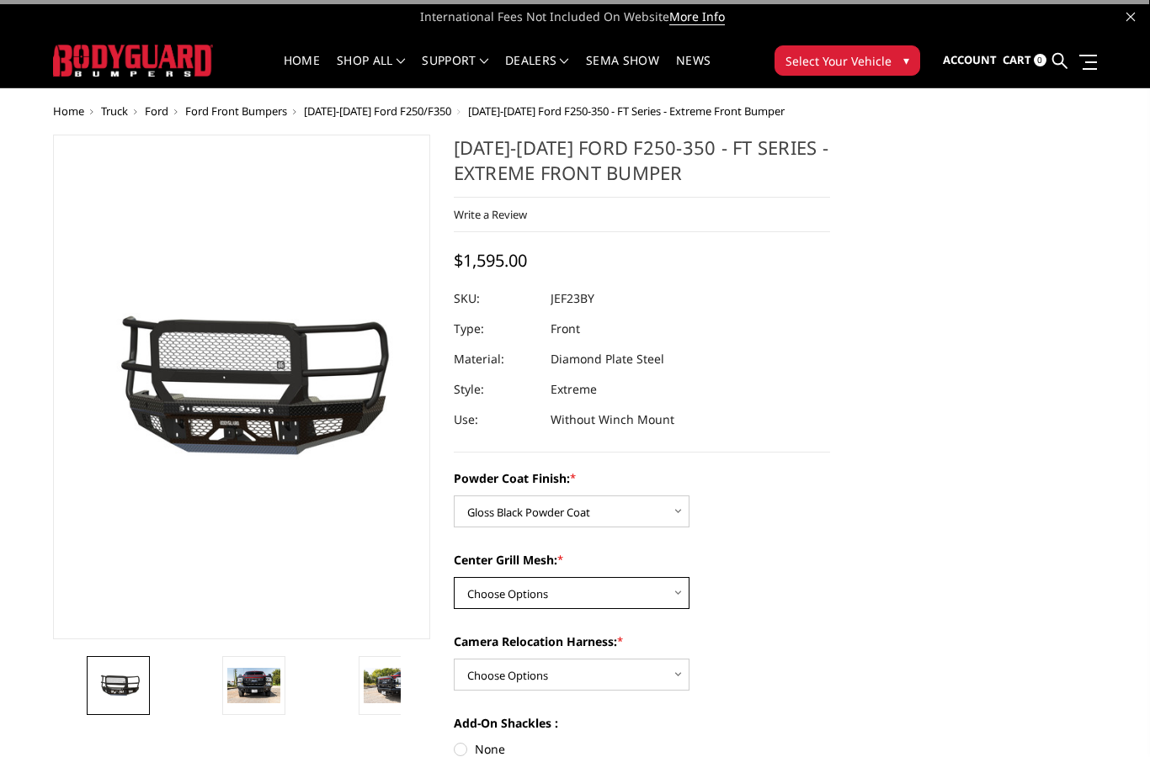
click at [612, 599] on select "Choose Options WITH Expanded Metal in Center Grill WITHOUT Expanded Metal in Ce…" at bounding box center [572, 593] width 236 height 32
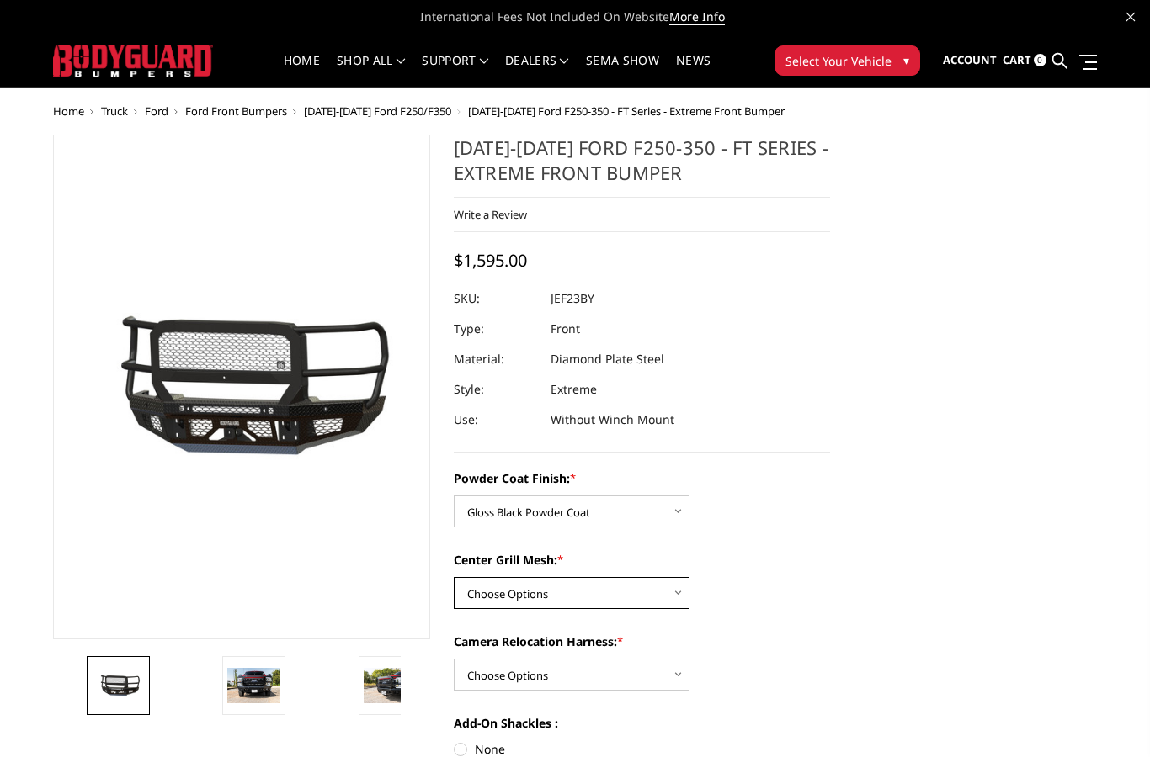
select select "3266"
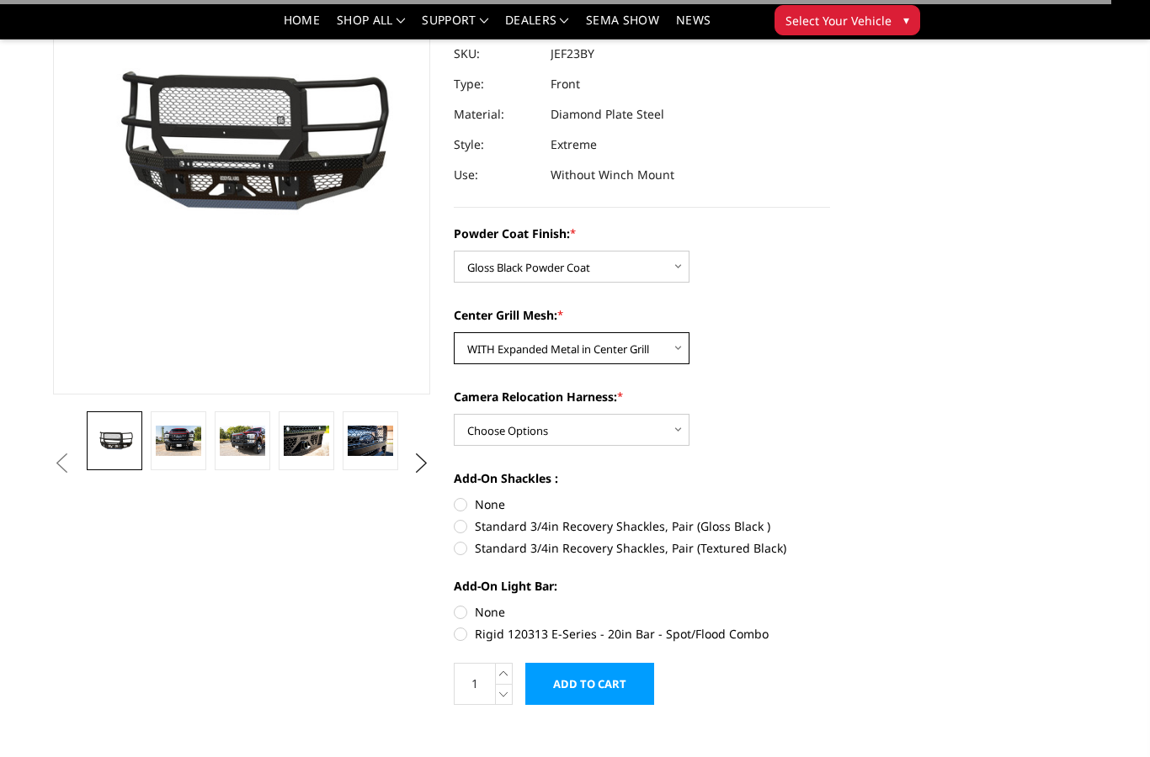
scroll to position [196, 0]
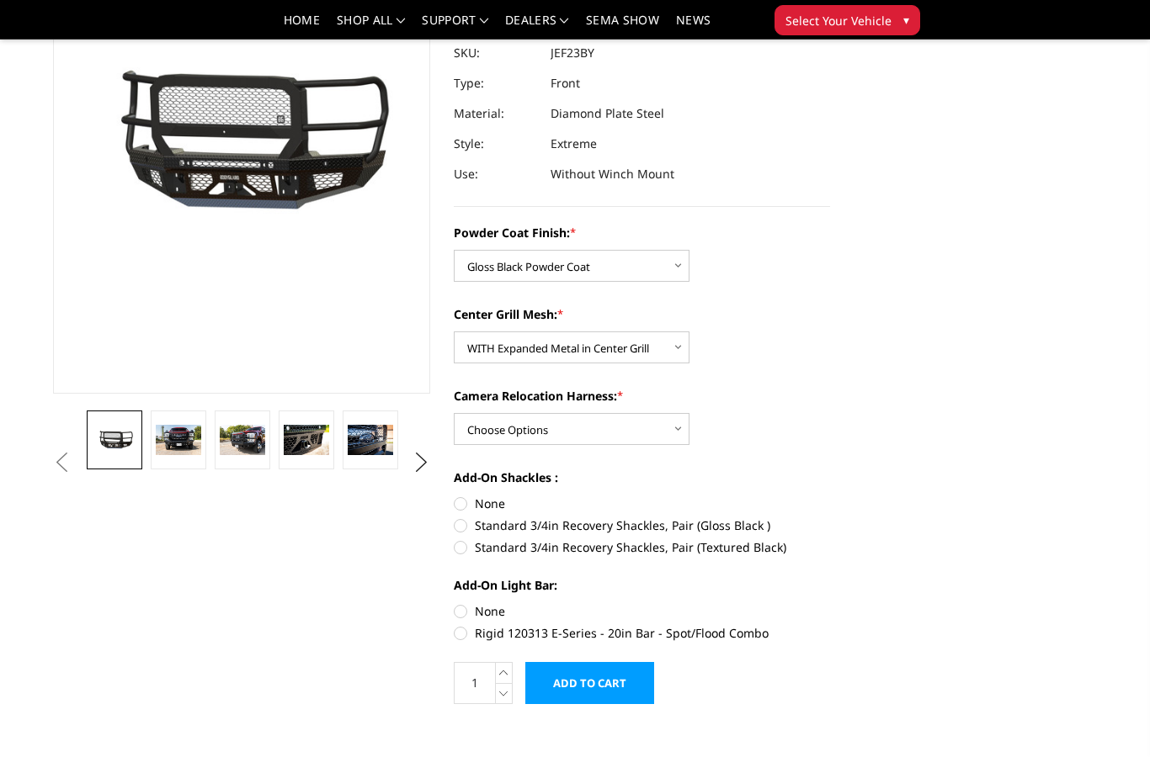
click at [638, 444] on select "Choose Options WITH Camera Relocation Harness WITHOUT Camera Relocation Harness" at bounding box center [572, 429] width 236 height 32
select select "3268"
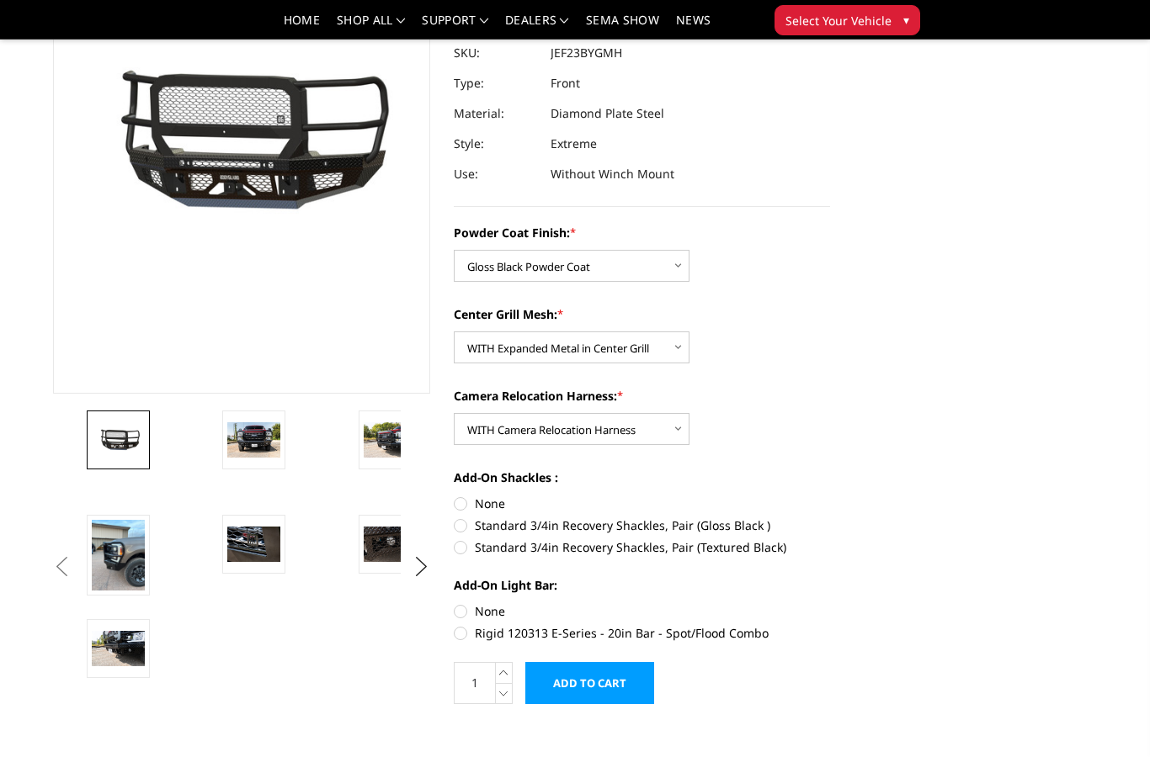
click at [656, 550] on label "Standard 3/4in Recovery Shackles, Pair (Textured Black)" at bounding box center [642, 548] width 377 height 18
click at [830, 518] on input "Standard 3/4in Recovery Shackles, Pair (Textured Black)" at bounding box center [830, 517] width 1 height 1
radio input "true"
click at [634, 630] on label "Rigid 120313 E-Series - 20in Bar - Spot/Flood Combo" at bounding box center [642, 633] width 377 height 18
click at [830, 603] on input "Rigid 120313 E-Series - 20in Bar - Spot/Flood Combo" at bounding box center [830, 603] width 1 height 1
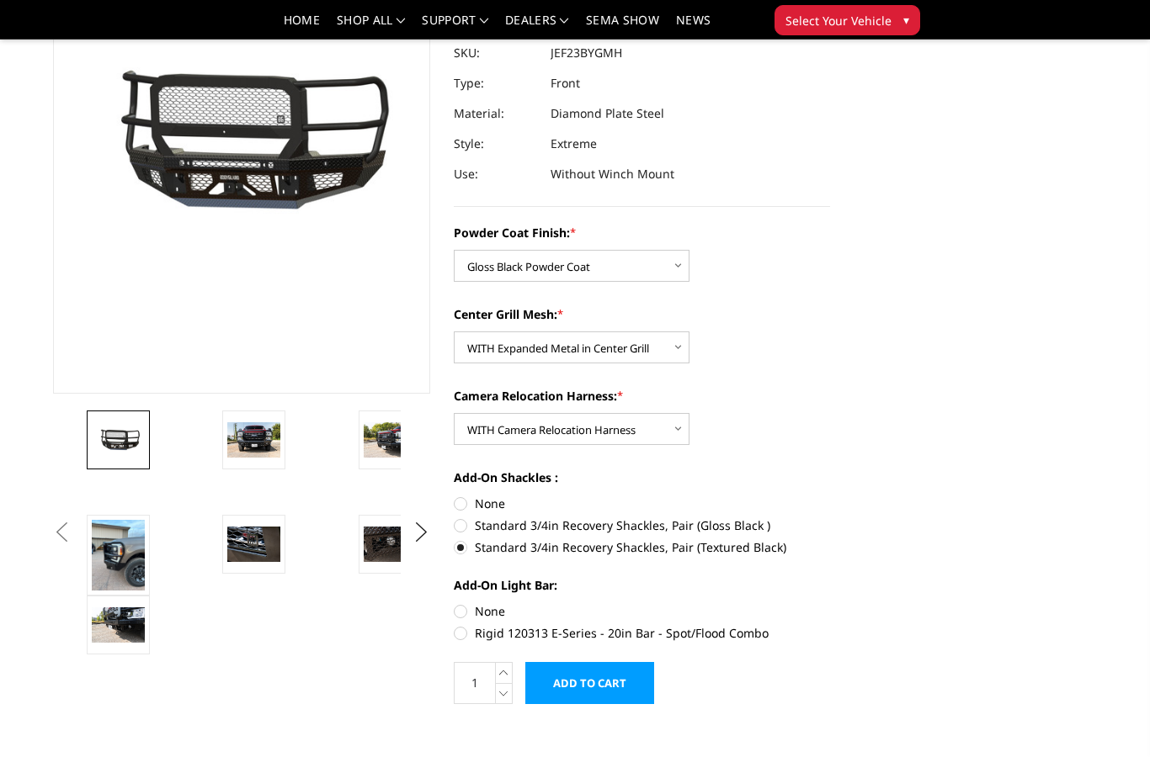
radio input "true"
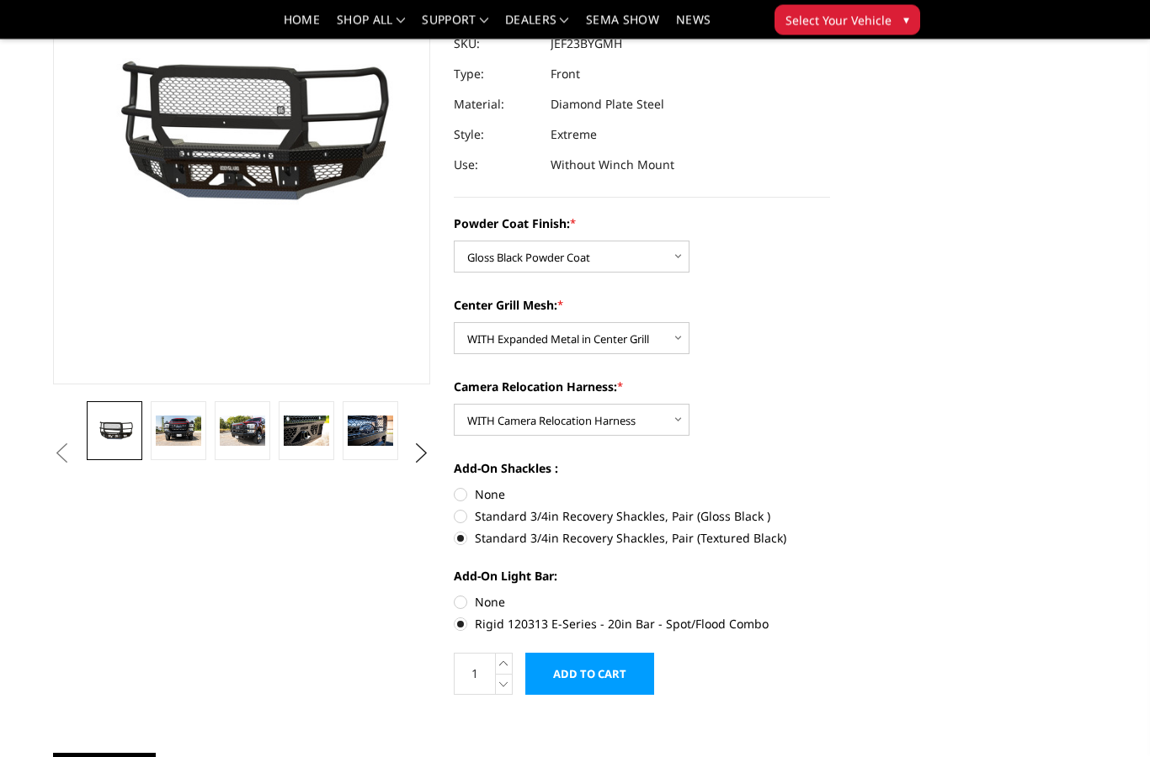
scroll to position [206, 0]
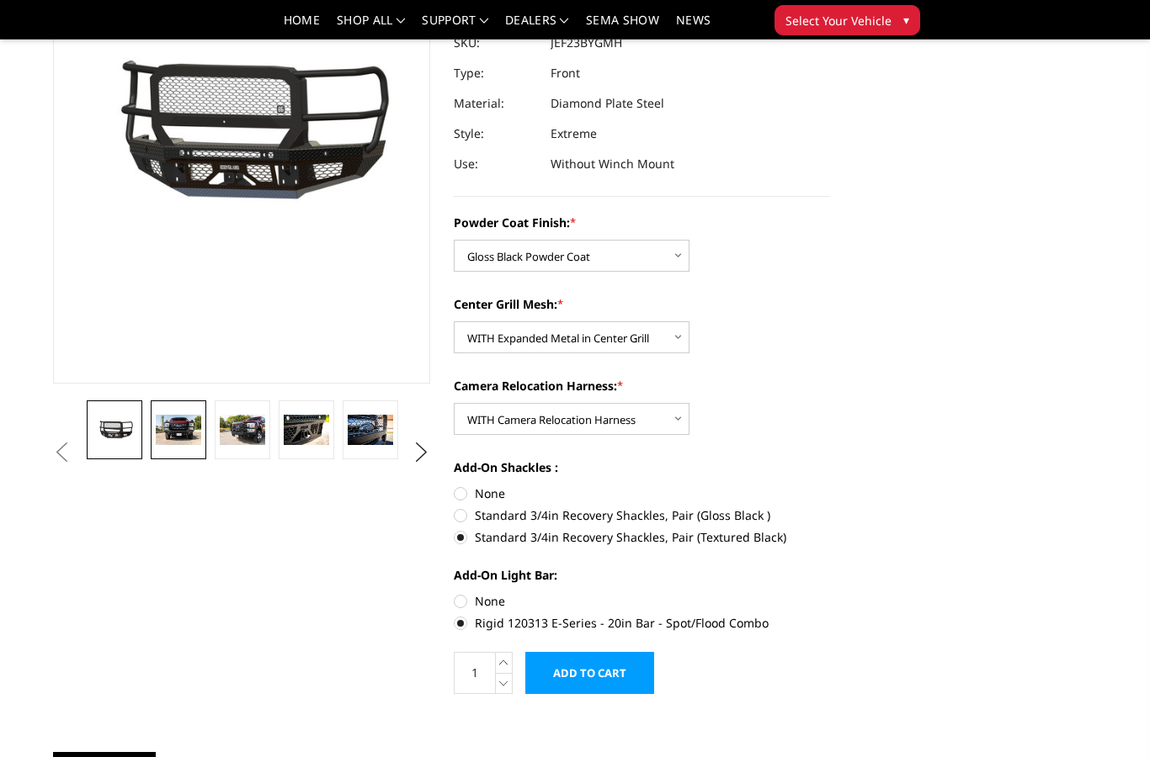
click at [161, 420] on img at bounding box center [178, 430] width 45 height 30
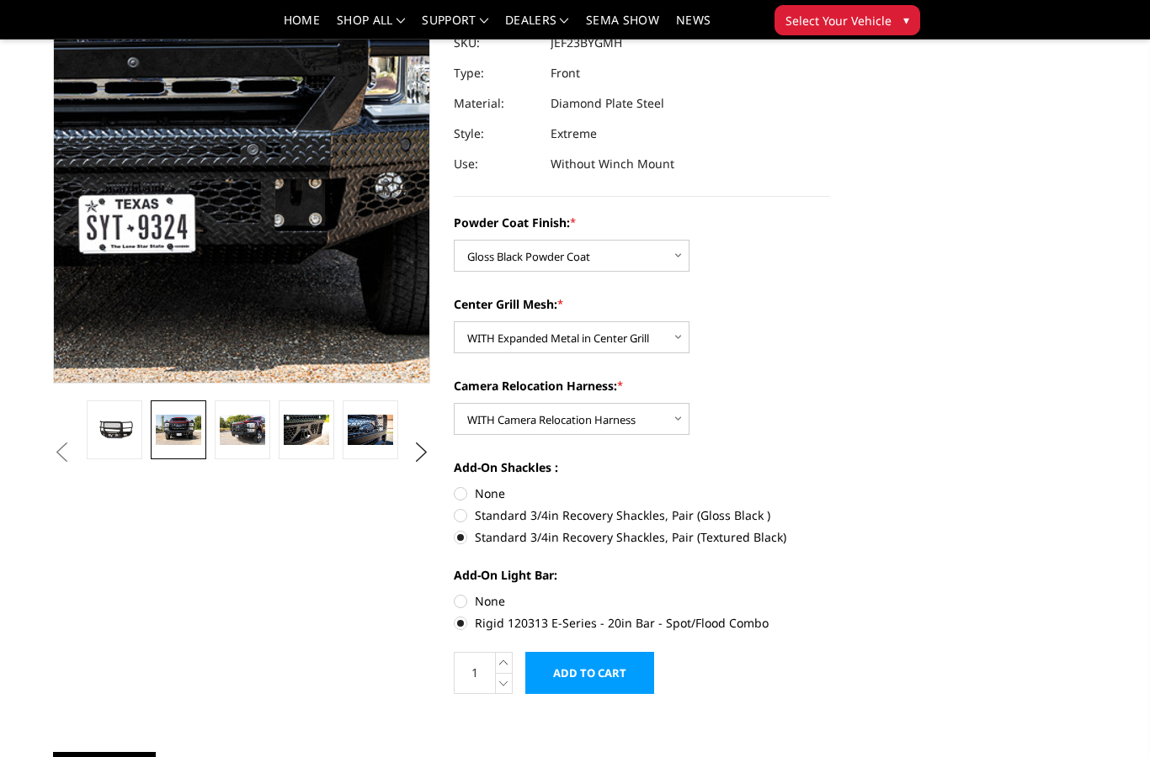
click at [305, 175] on img at bounding box center [124, 113] width 1077 height 719
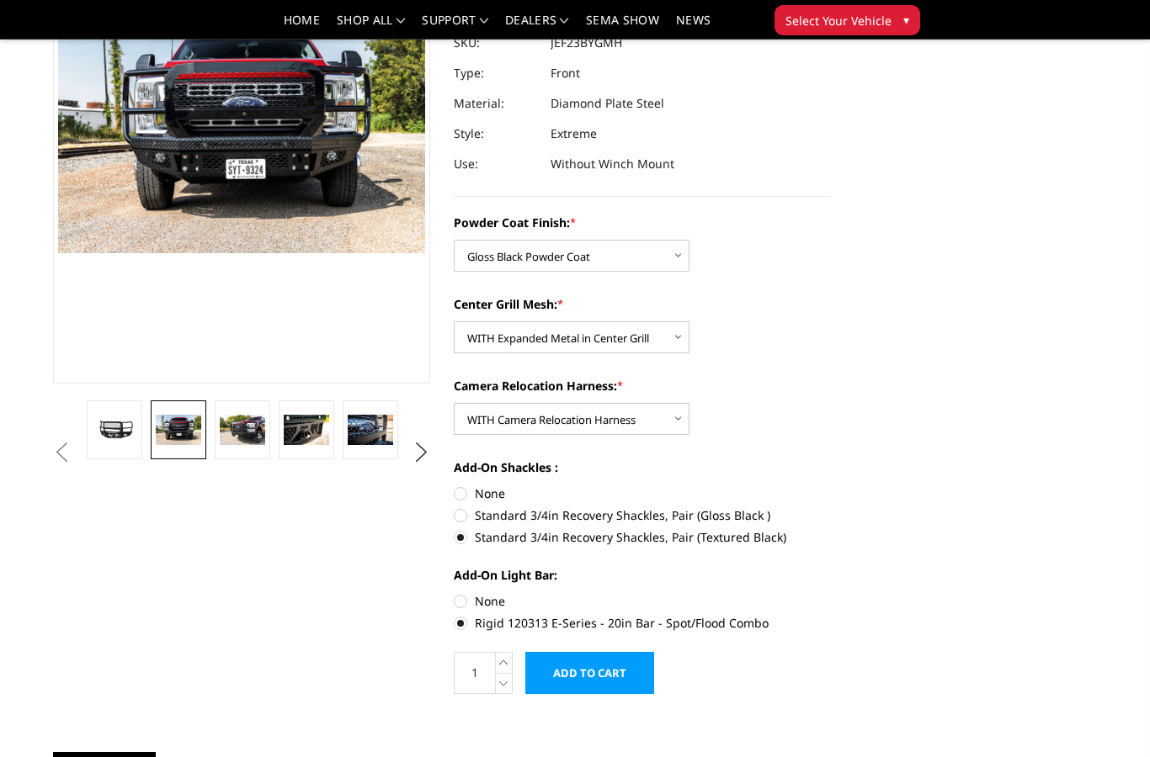
scroll to position [274, 0]
